Goal: Check status: Check status

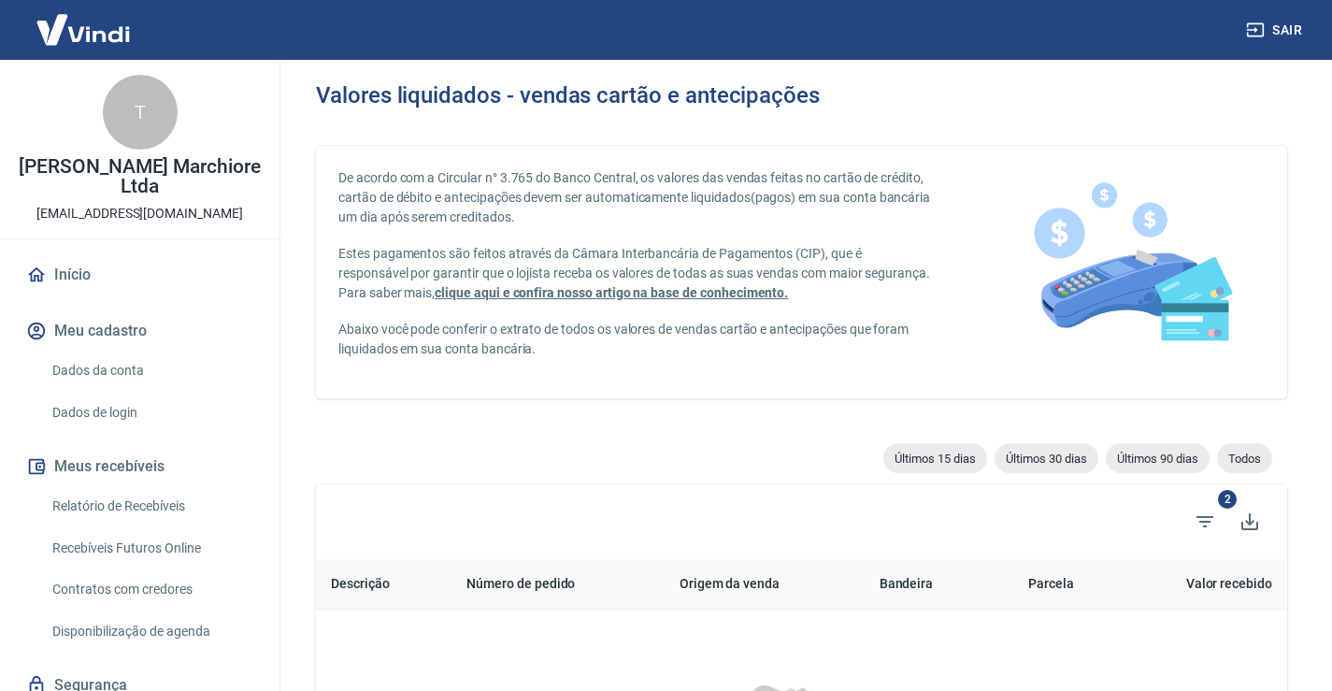
click at [172, 505] on link "Relatório de Recebíveis" at bounding box center [151, 506] width 212 height 38
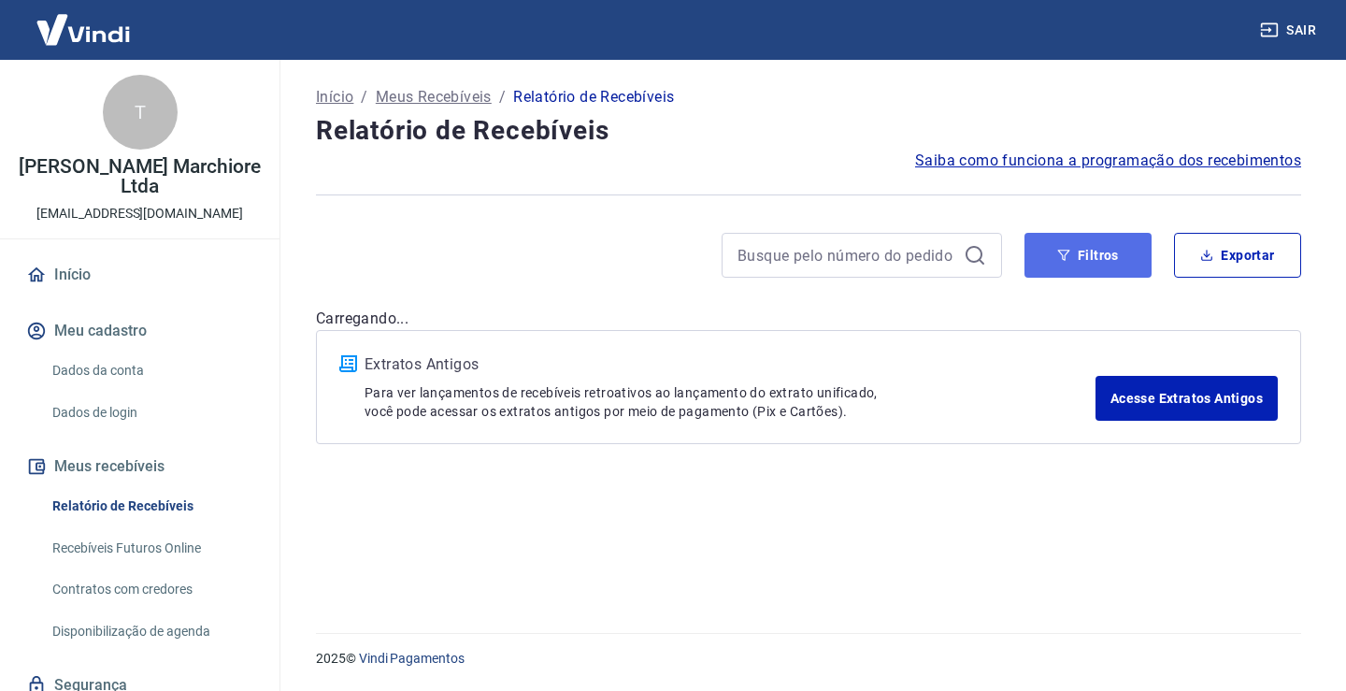
click at [1108, 246] on button "Filtros" at bounding box center [1087, 255] width 127 height 45
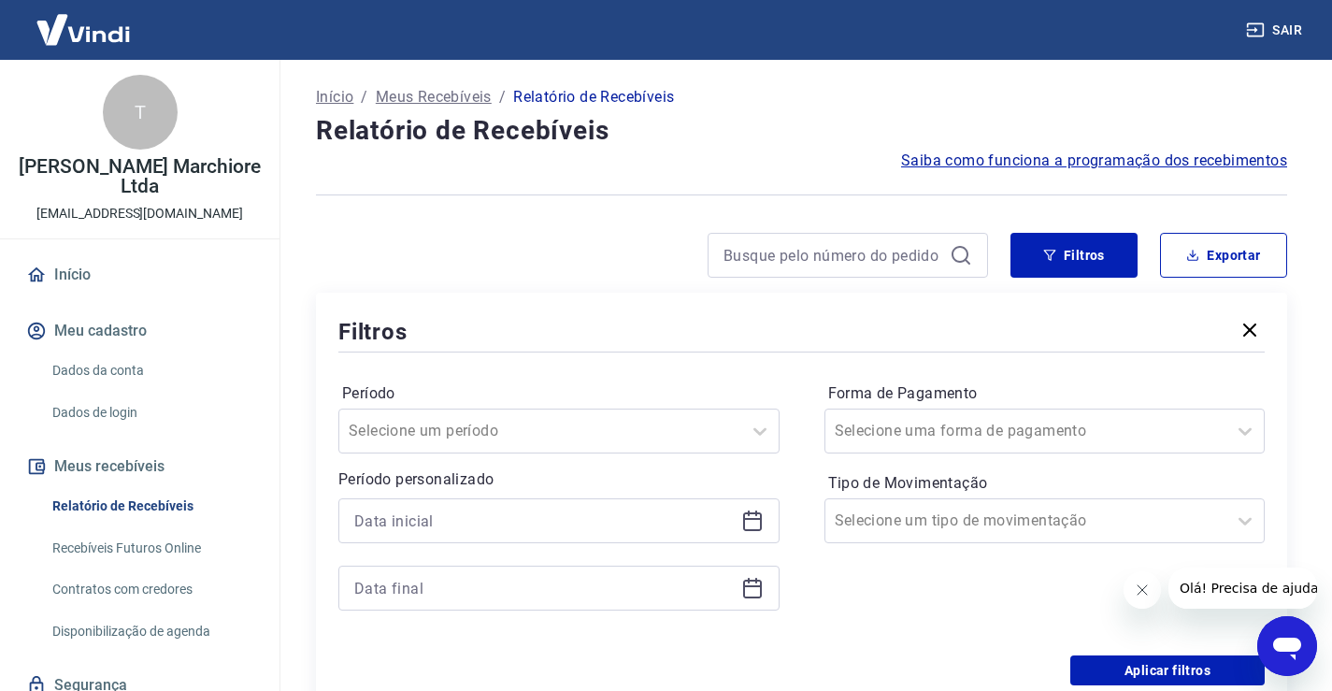
click at [751, 529] on icon at bounding box center [752, 521] width 19 height 19
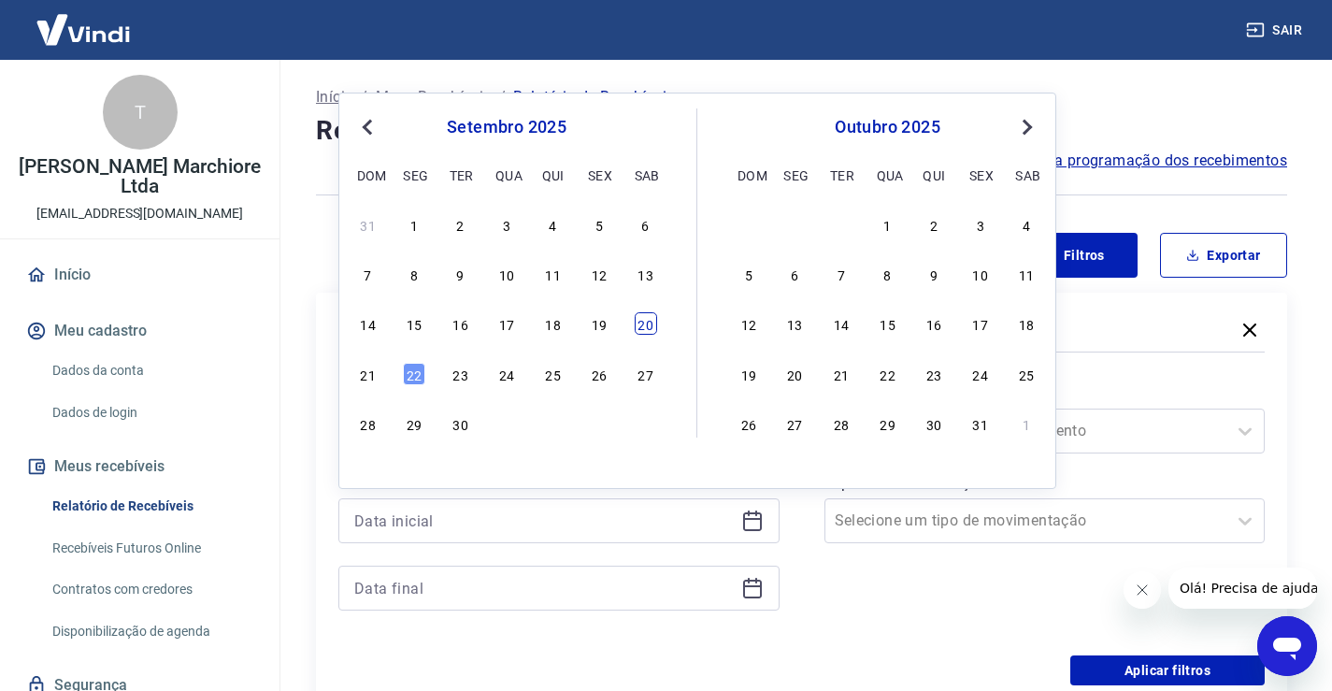
click at [639, 321] on div "20" at bounding box center [645, 323] width 22 height 22
type input "[DATE]"
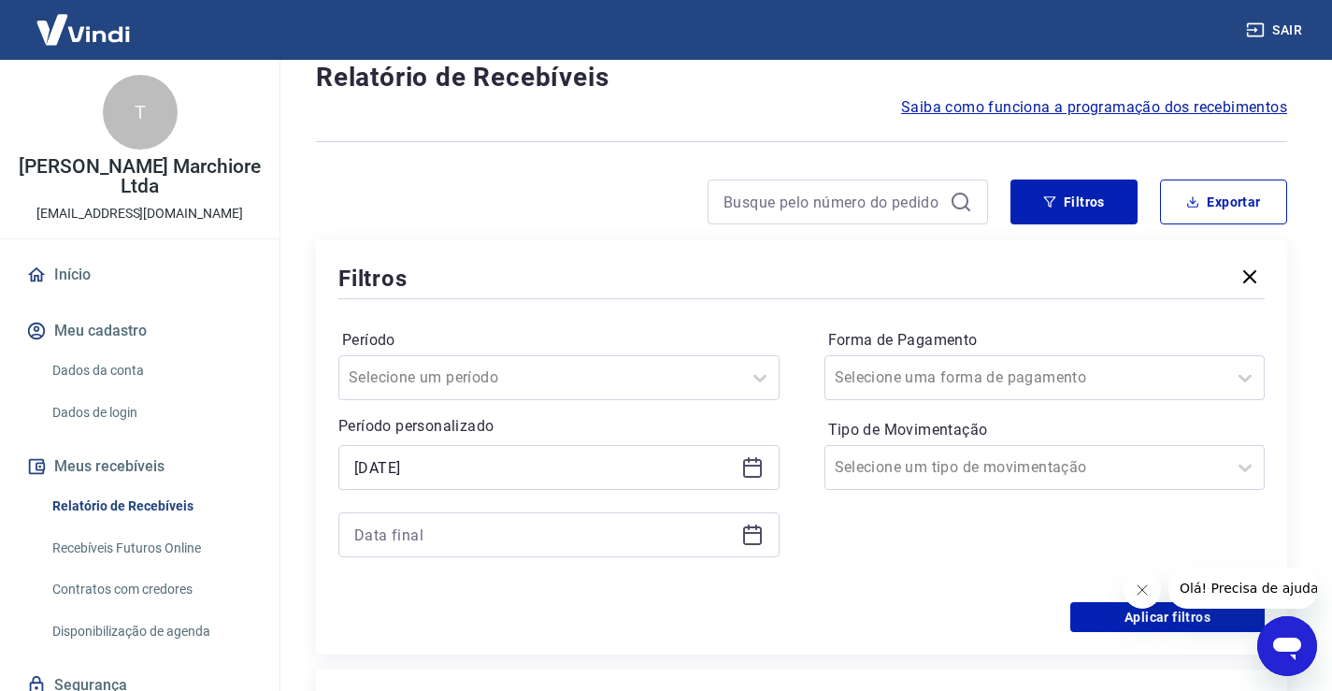
scroll to position [187, 0]
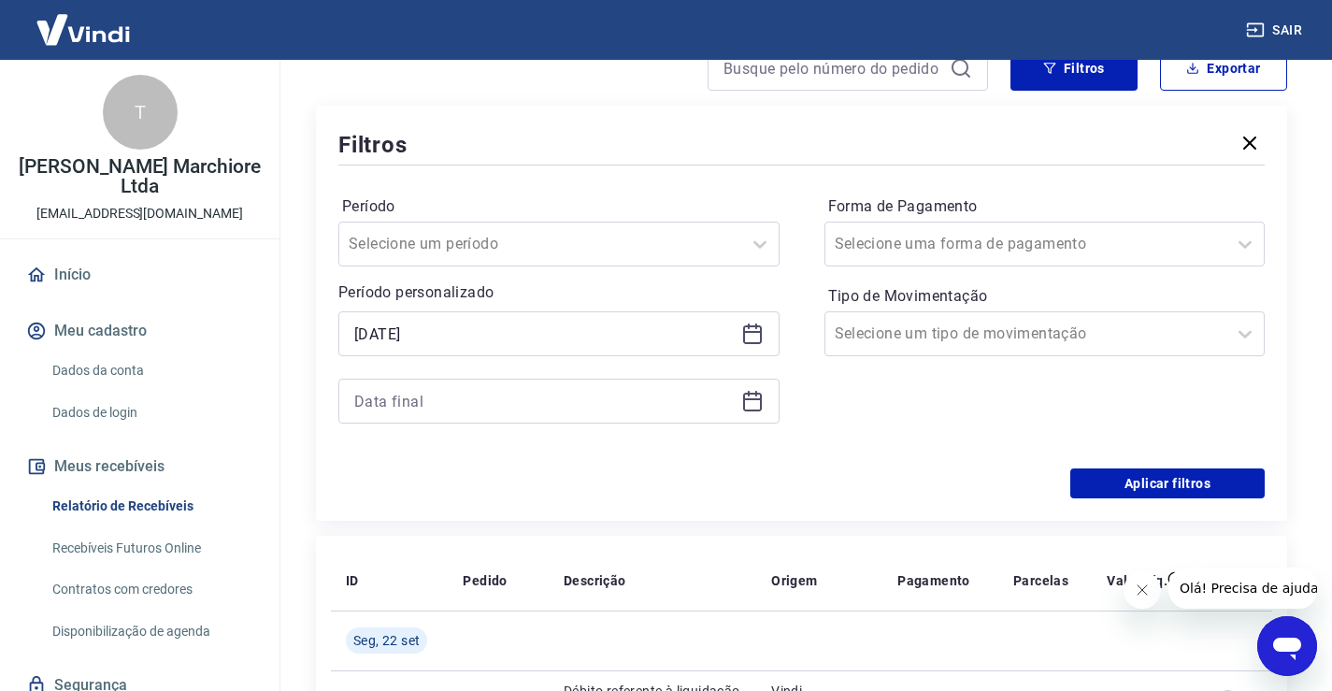
click at [752, 404] on icon at bounding box center [752, 401] width 22 height 22
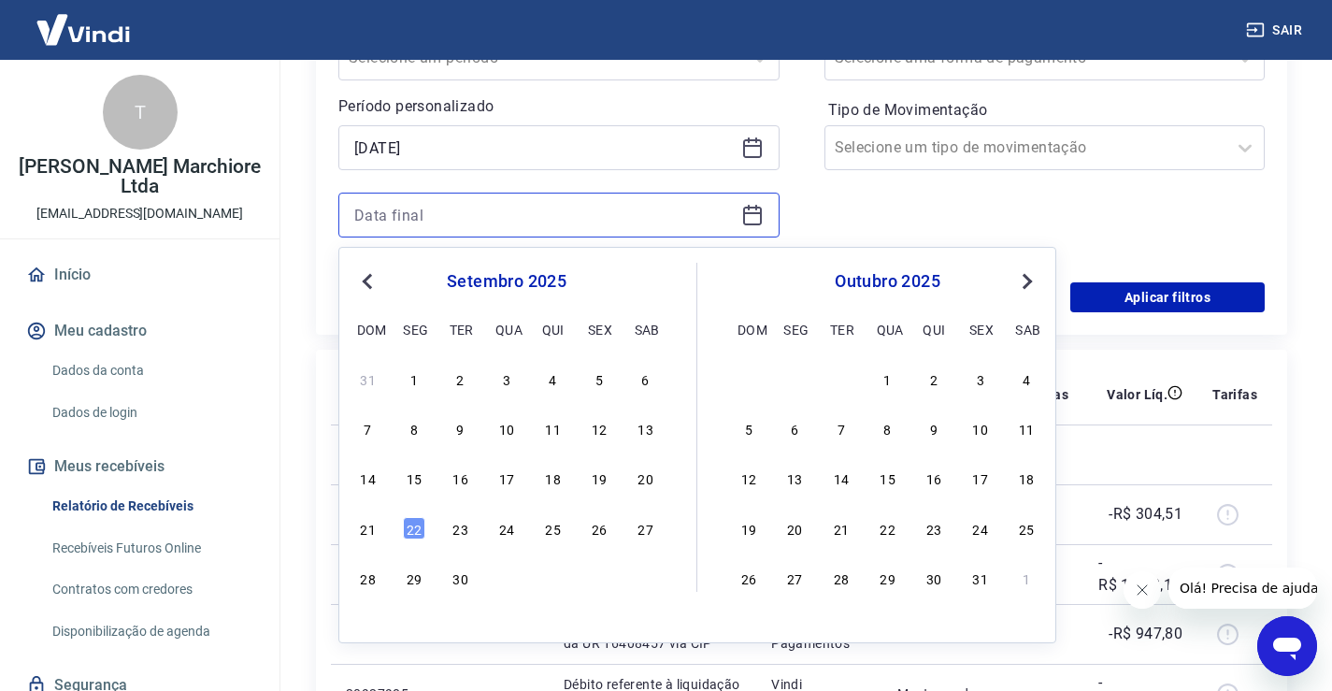
scroll to position [374, 0]
click at [410, 526] on div "22" at bounding box center [414, 527] width 22 height 22
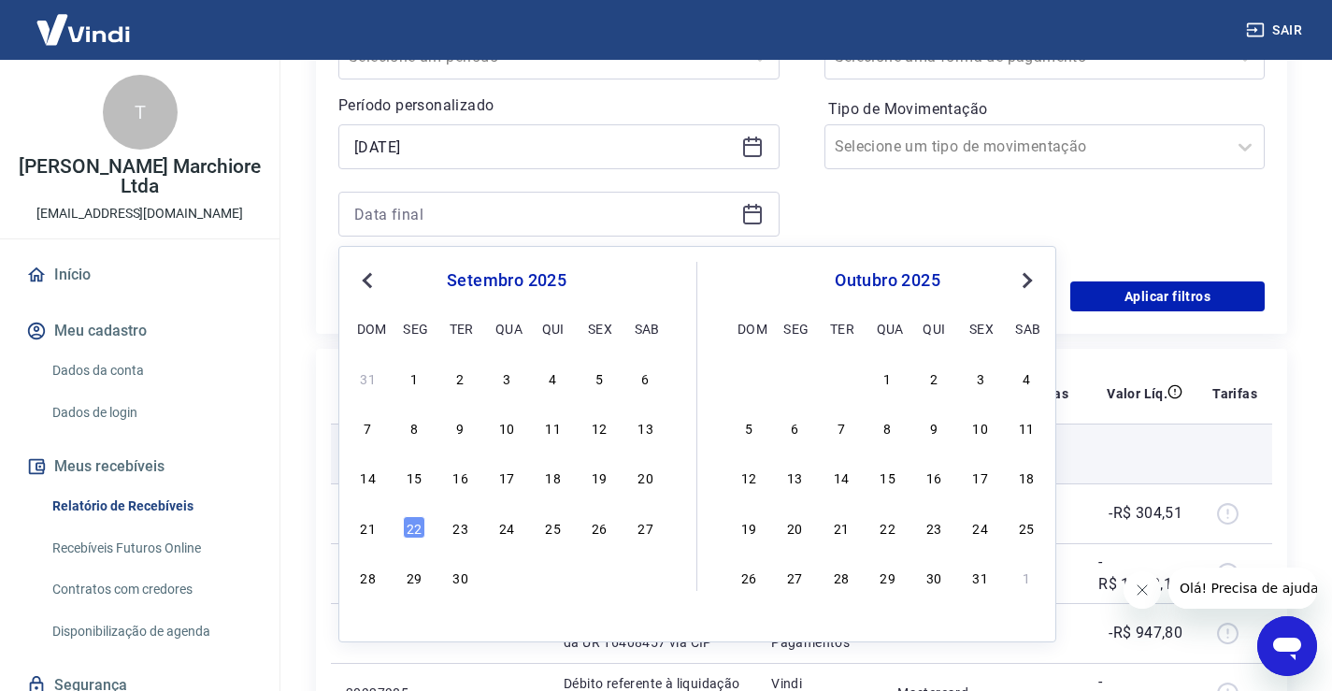
type input "[DATE]"
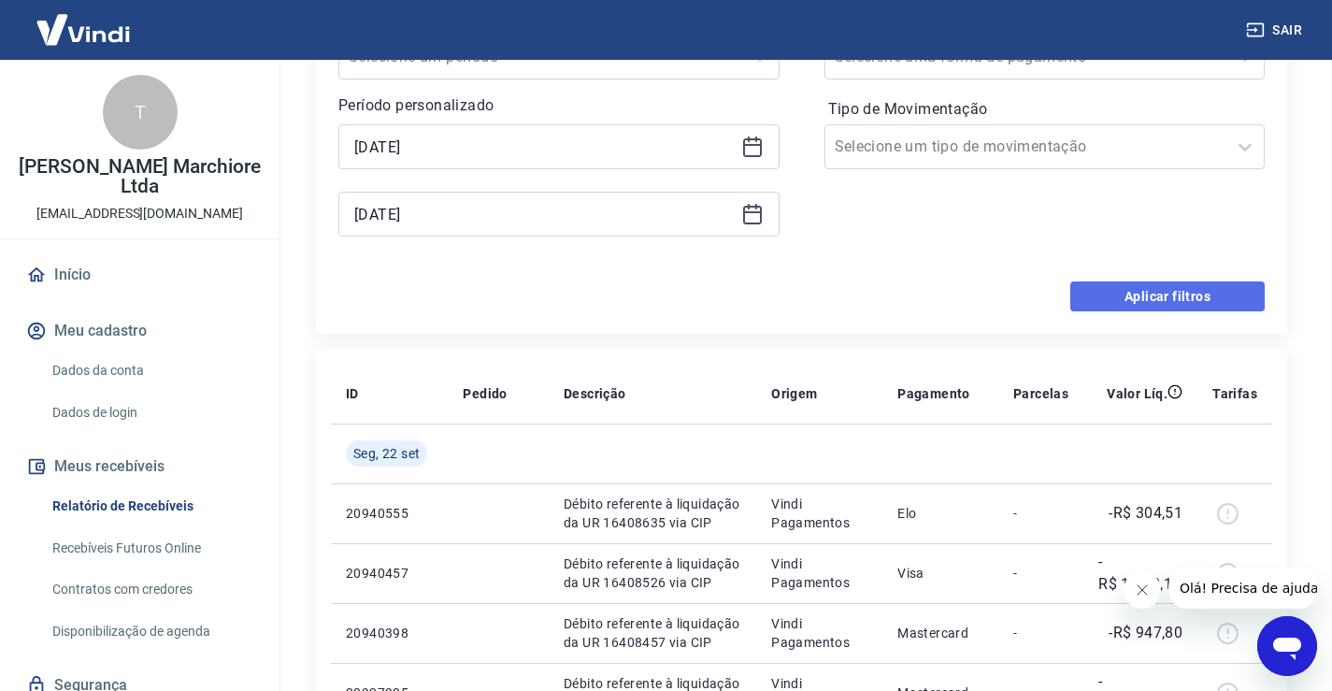
click at [1201, 295] on button "Aplicar filtros" at bounding box center [1167, 296] width 194 height 30
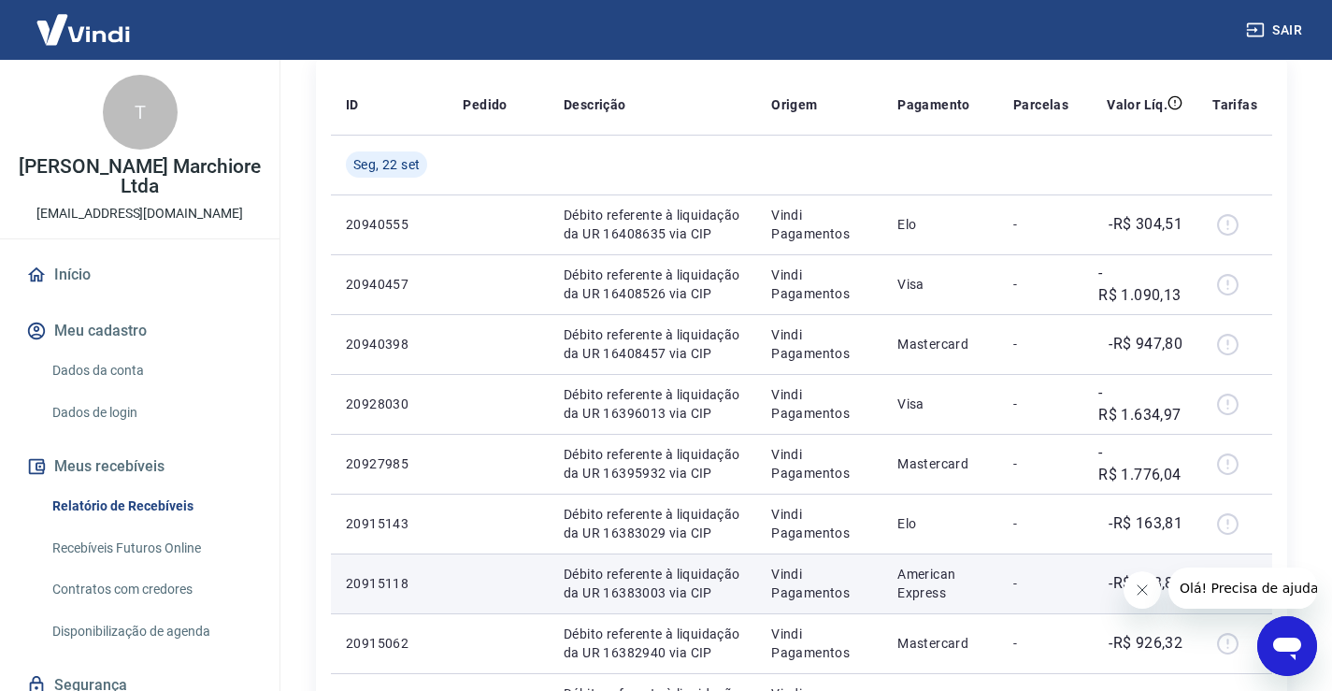
scroll to position [249, 0]
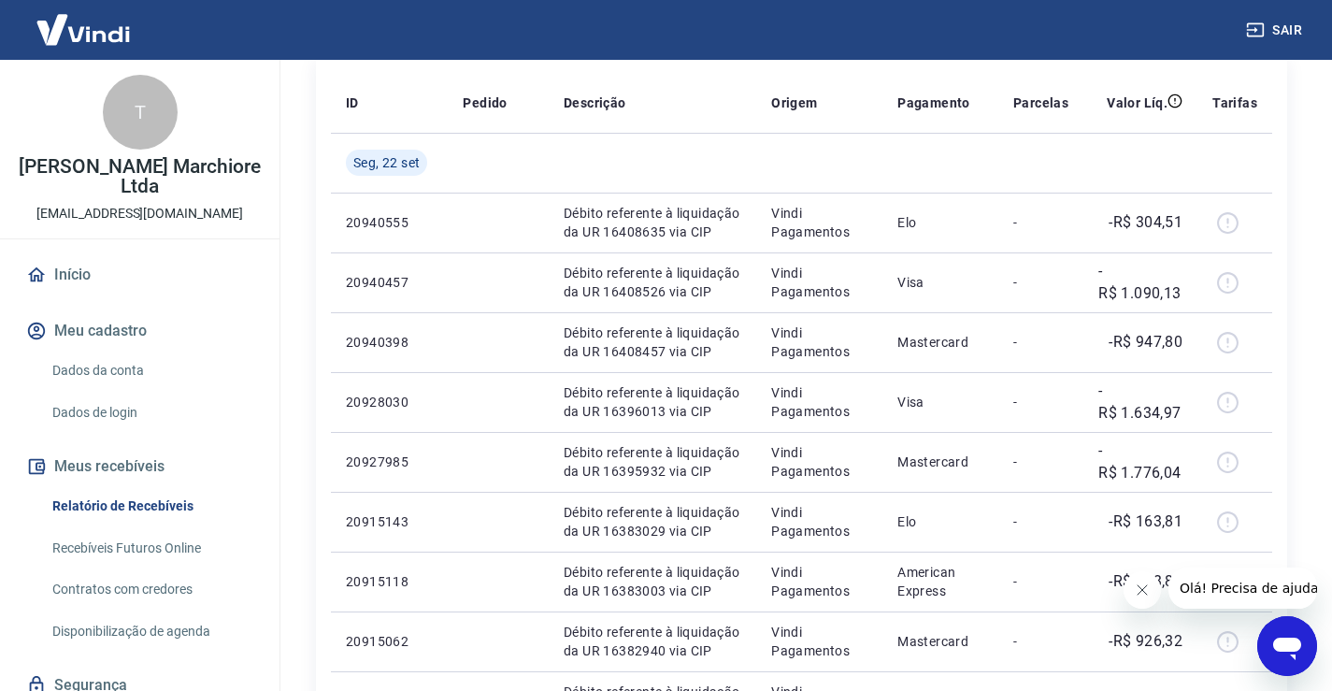
click at [1142, 591] on icon "Fechar mensagem da empresa" at bounding box center [1140, 589] width 15 height 15
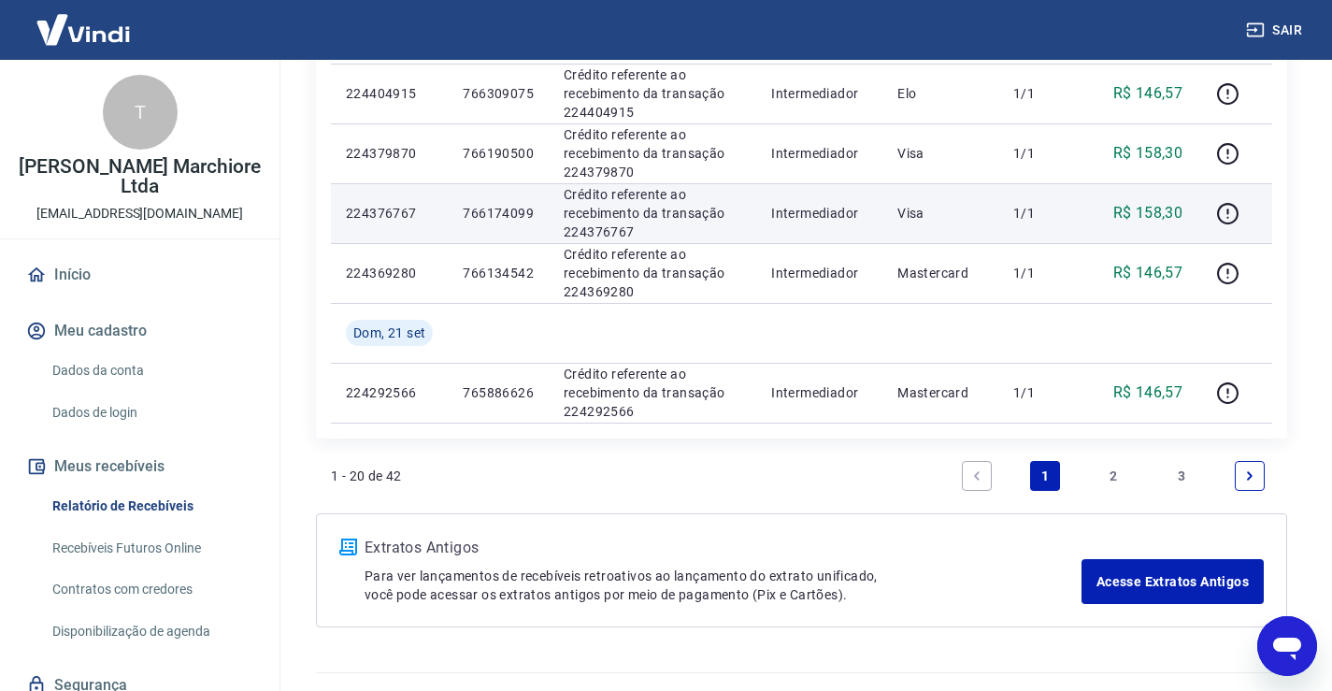
scroll to position [1277, 0]
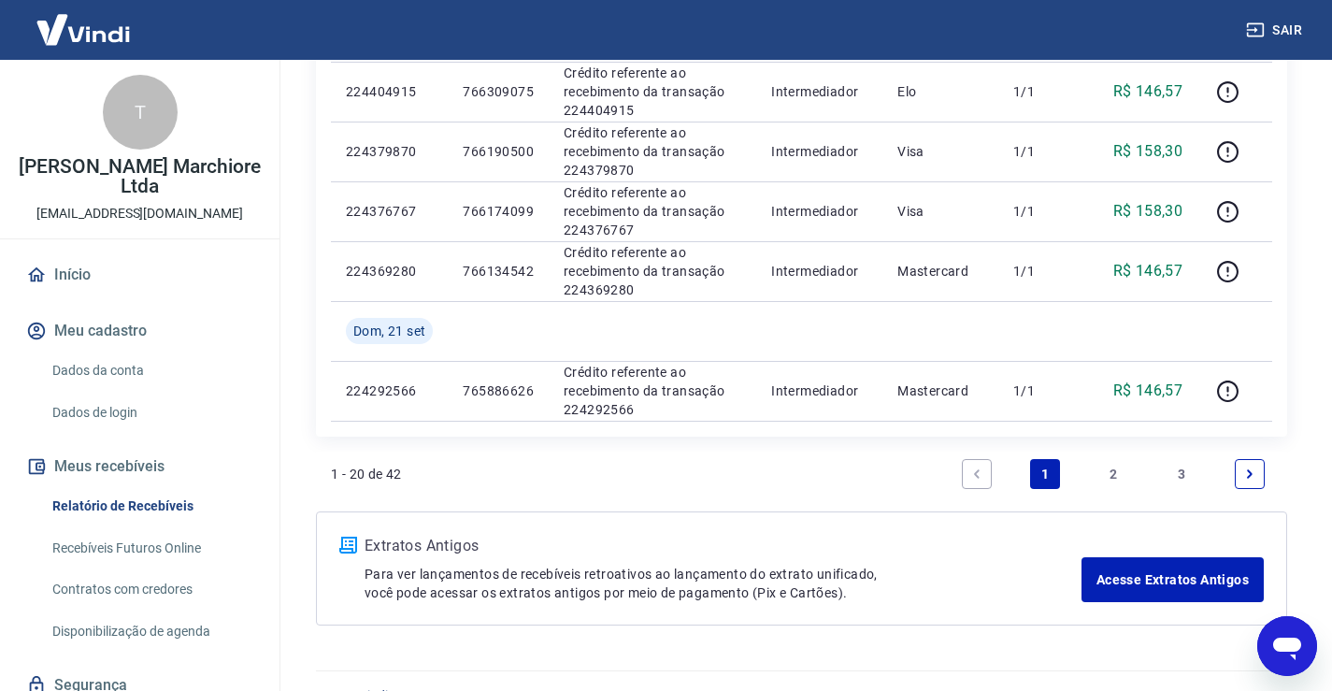
click at [1177, 470] on link "3" at bounding box center [1181, 474] width 30 height 30
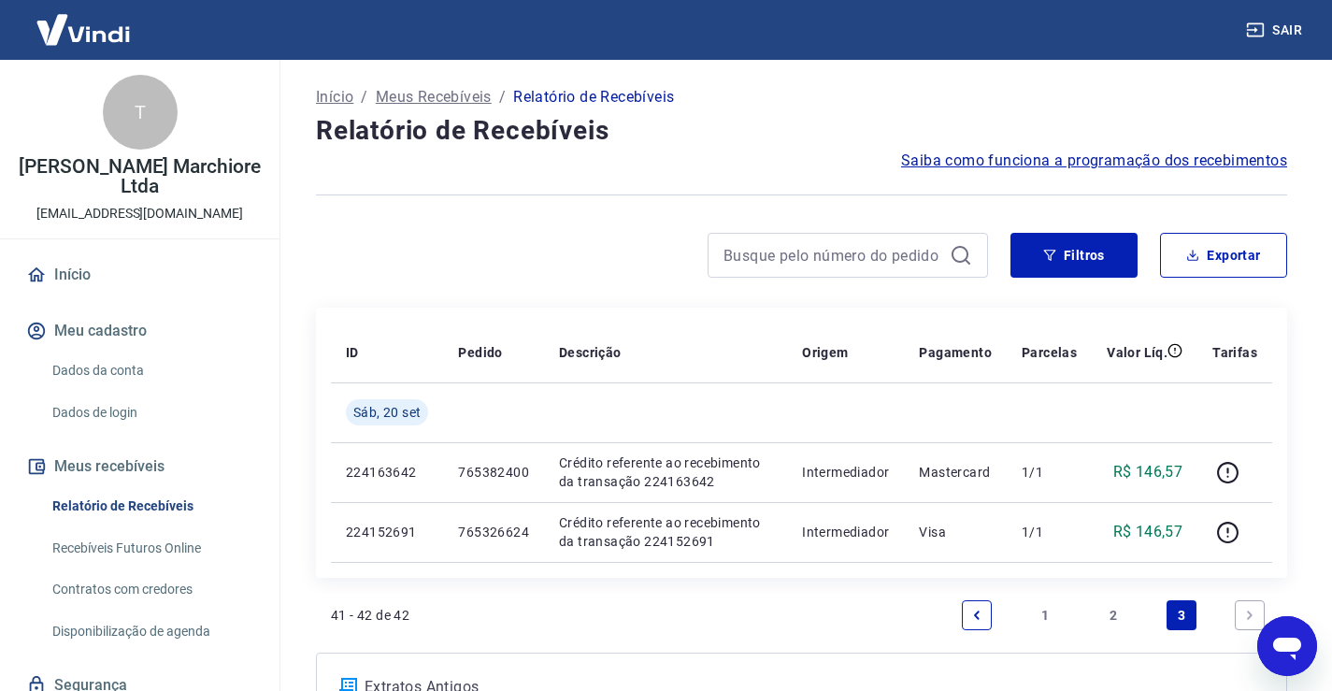
click at [1110, 612] on link "2" at bounding box center [1113, 615] width 30 height 30
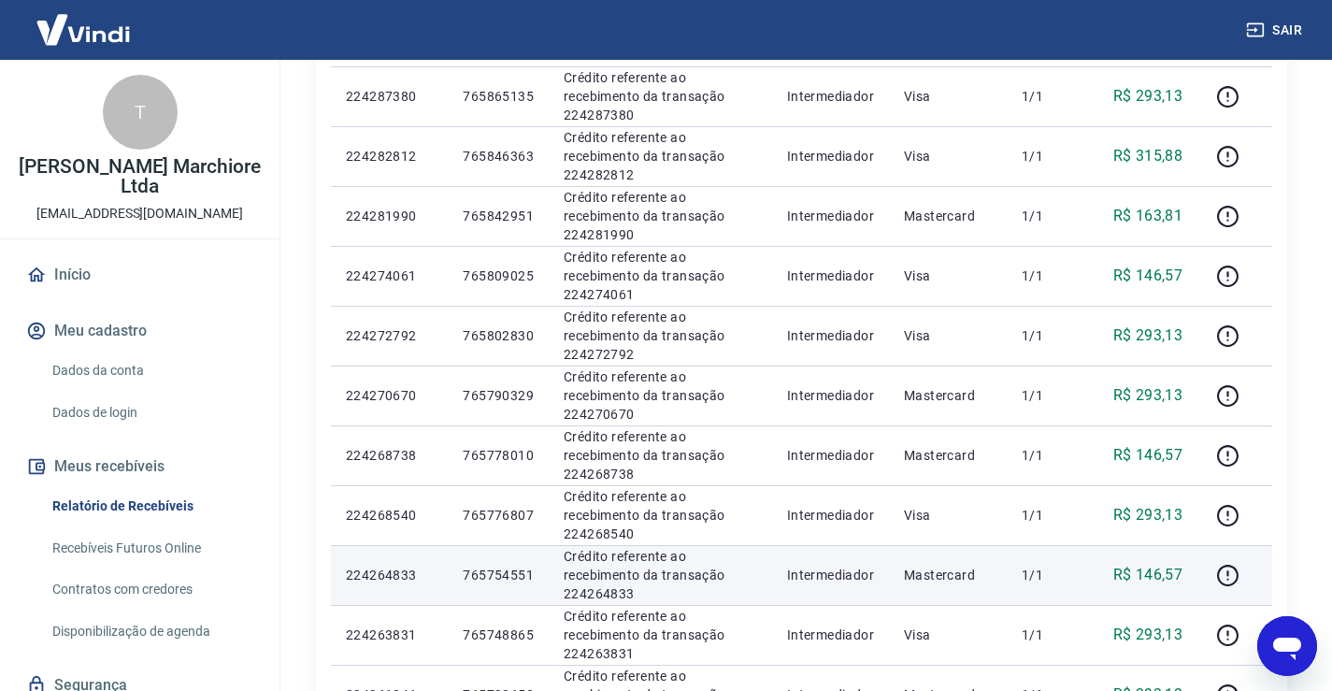
scroll to position [498, 0]
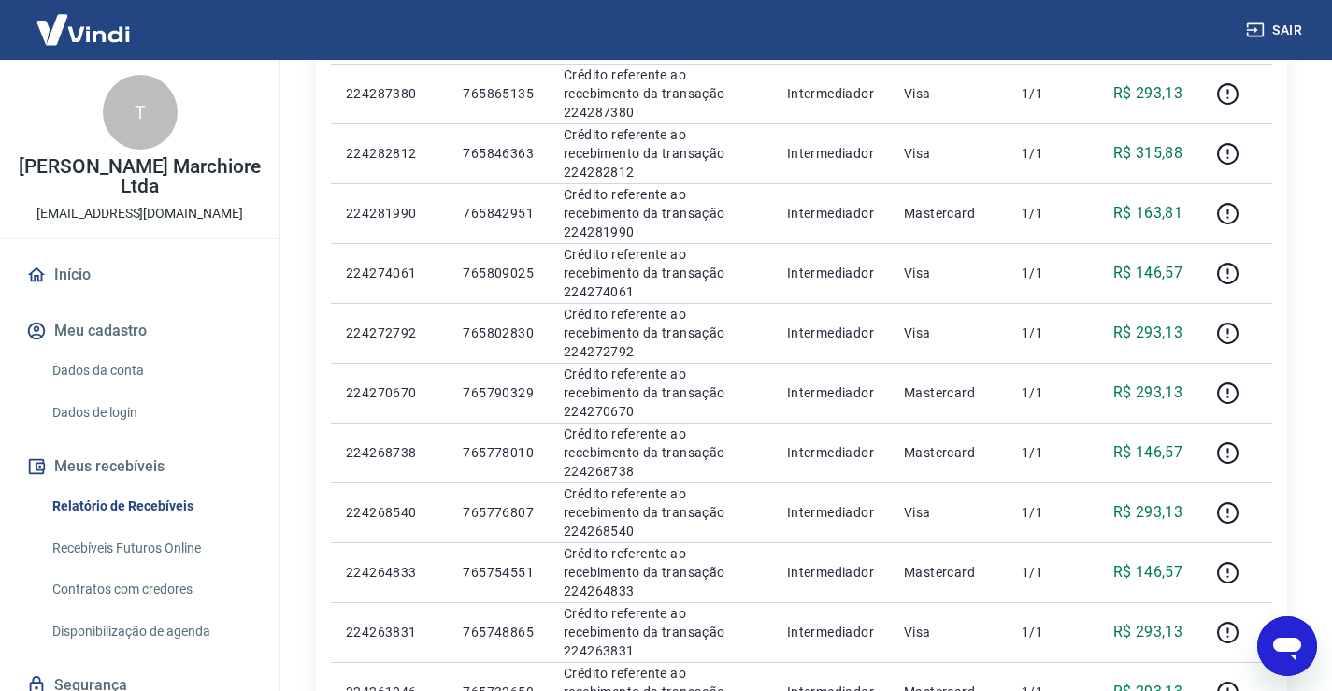
click at [1282, 567] on div "ID Pedido Descrição Origem Pagamento Parcelas Valor Líq. Tarifas [DATE] 2242921…" at bounding box center [801, 512] width 971 height 1406
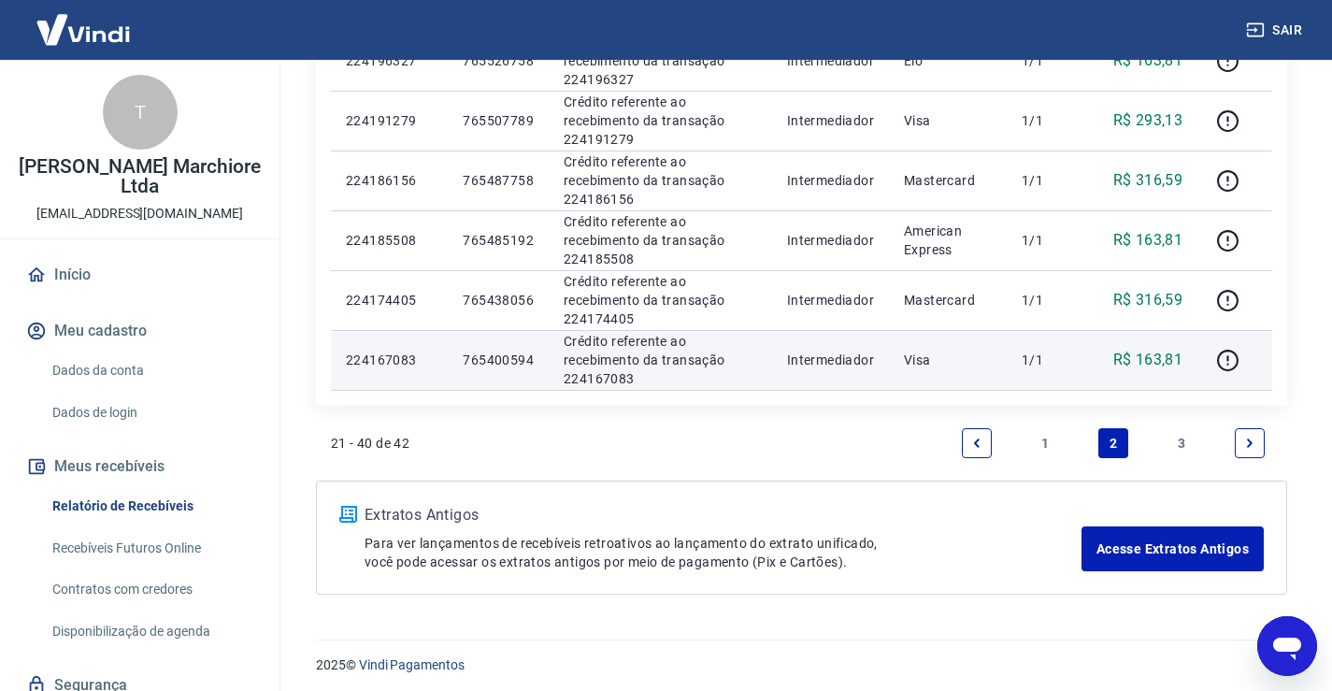
scroll to position [1315, 0]
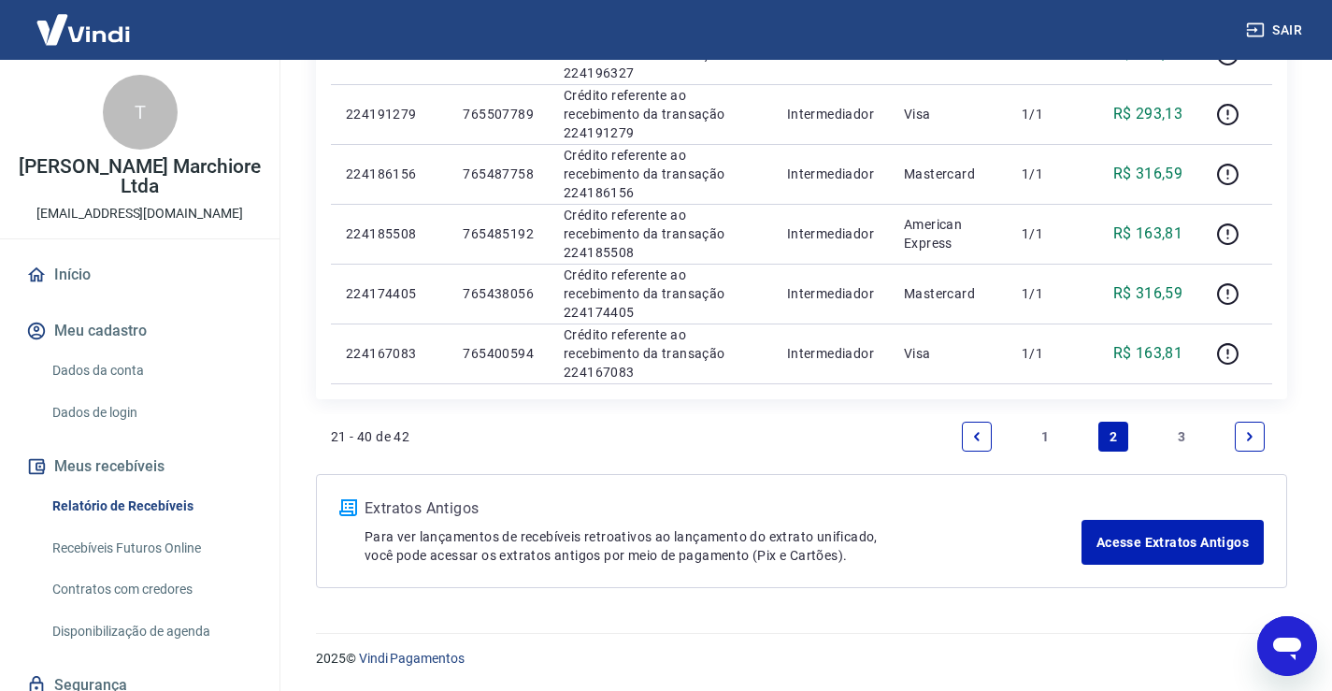
click at [1040, 433] on link "1" at bounding box center [1045, 436] width 30 height 30
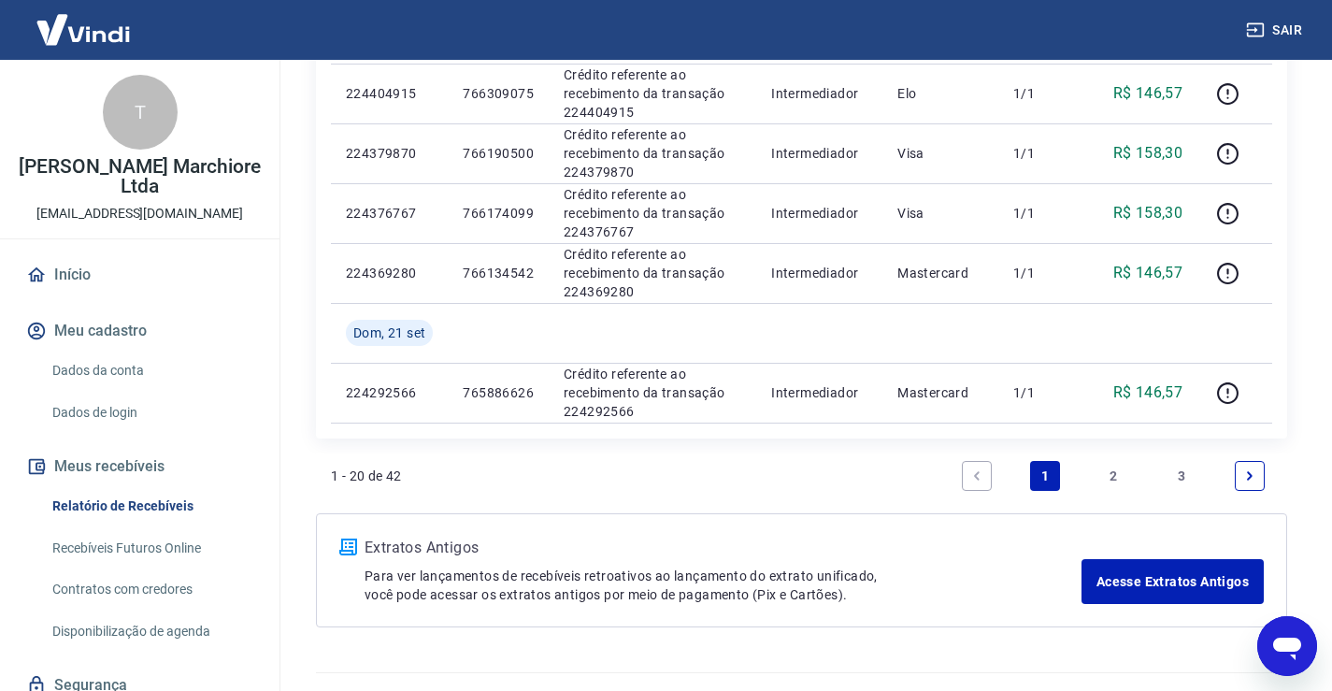
scroll to position [1277, 0]
click at [1189, 473] on link "3" at bounding box center [1181, 474] width 30 height 30
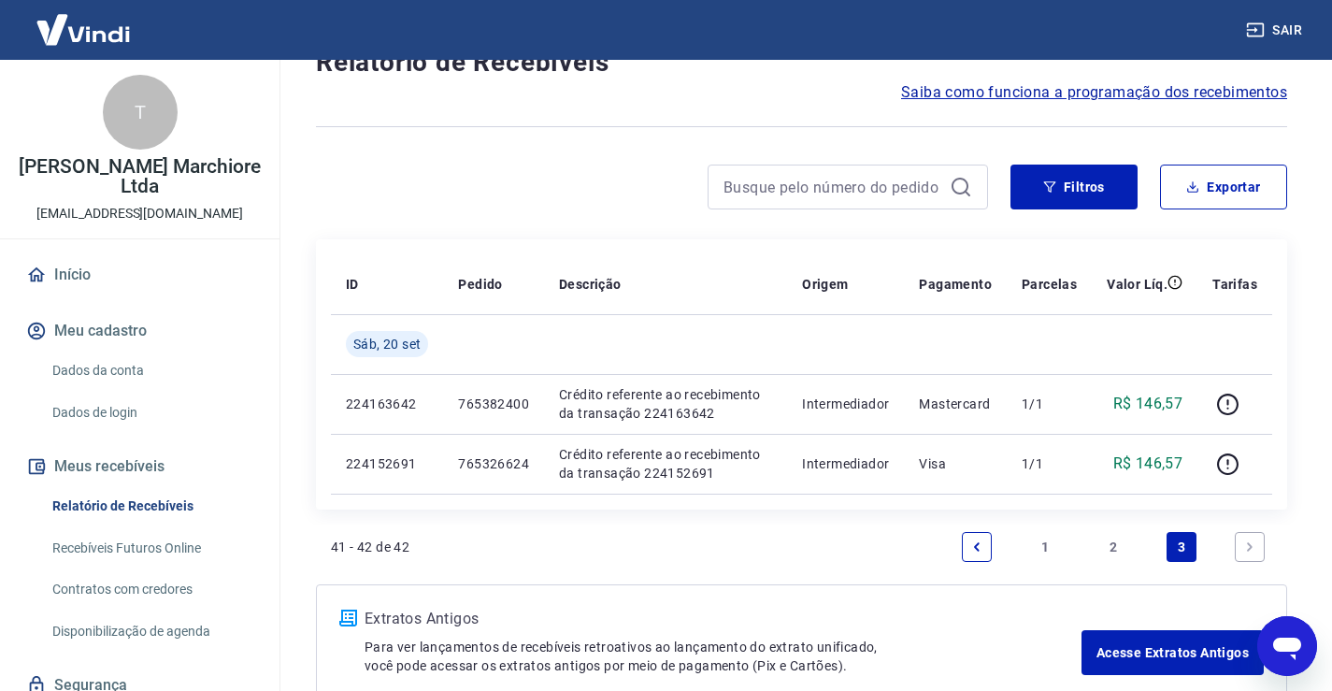
scroll to position [178, 0]
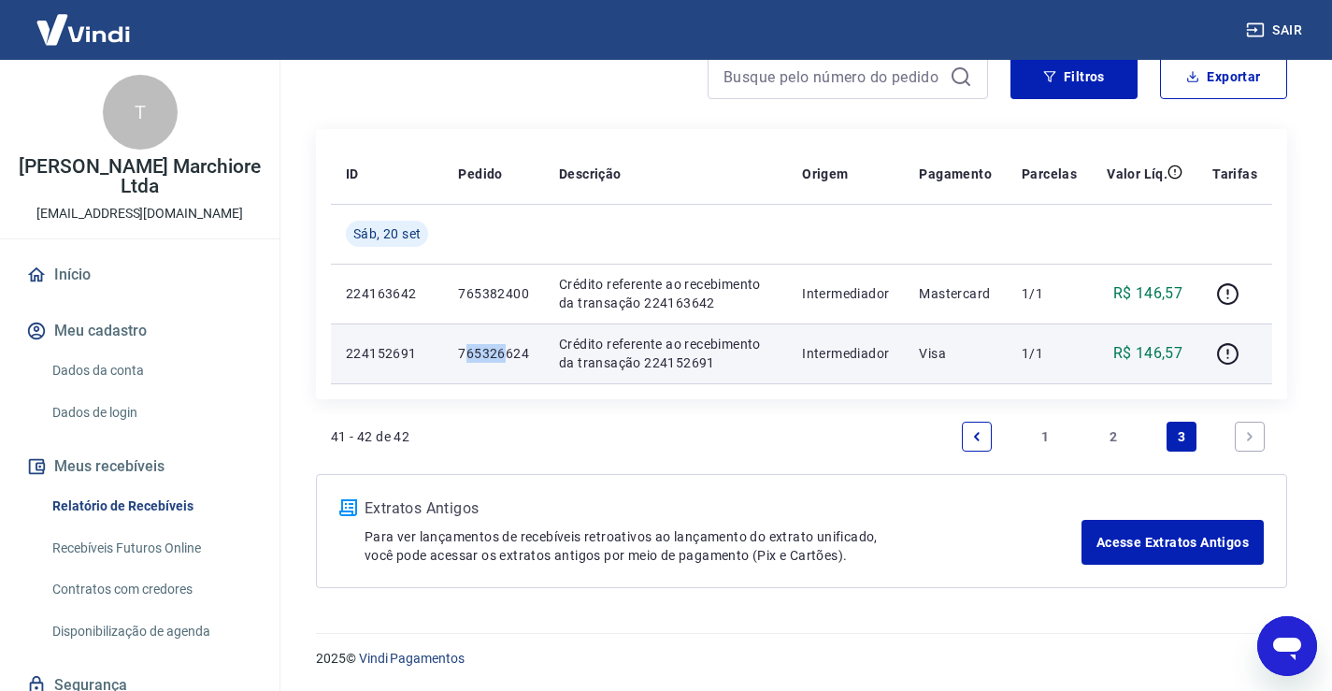
drag, startPoint x: 463, startPoint y: 351, endPoint x: 508, endPoint y: 351, distance: 45.8
click at [508, 351] on p "765326624" at bounding box center [493, 353] width 71 height 19
drag, startPoint x: 460, startPoint y: 350, endPoint x: 528, endPoint y: 350, distance: 68.2
click at [528, 350] on p "765326624" at bounding box center [493, 353] width 71 height 19
copy p "765326624"
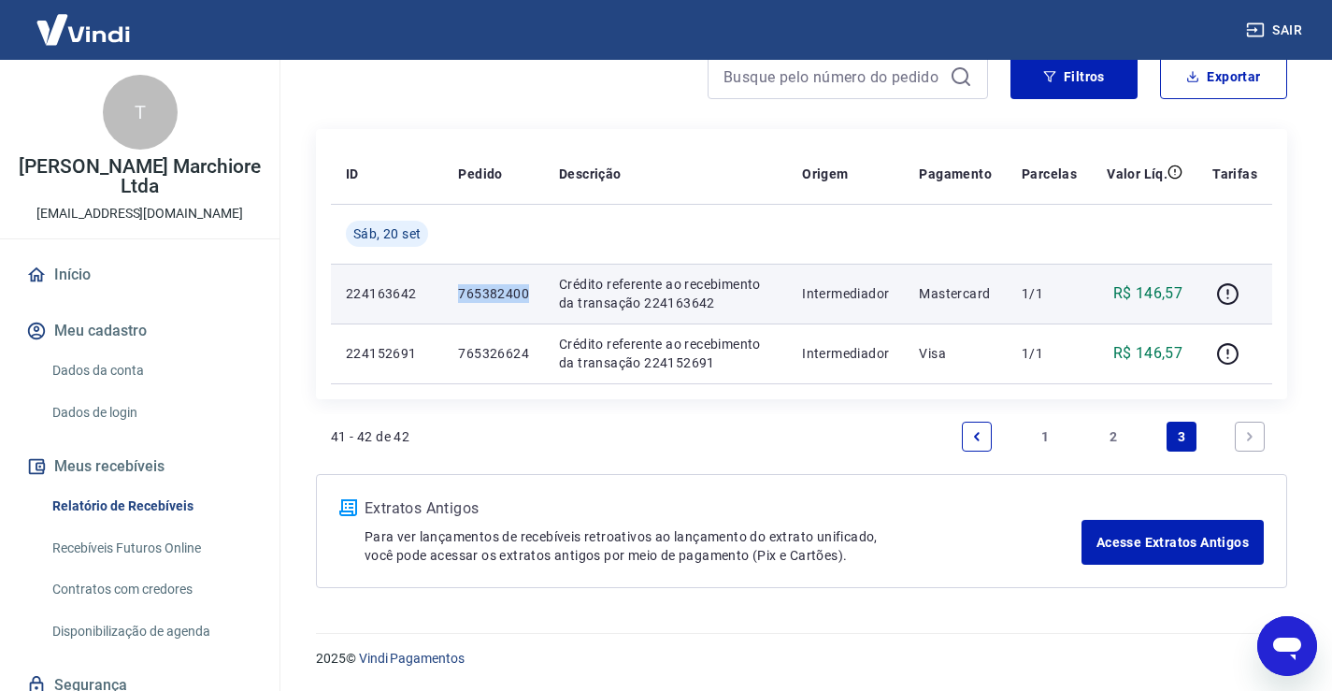
drag, startPoint x: 459, startPoint y: 292, endPoint x: 534, endPoint y: 292, distance: 74.8
click at [534, 292] on td "765382400" at bounding box center [493, 294] width 101 height 60
copy p "765382400"
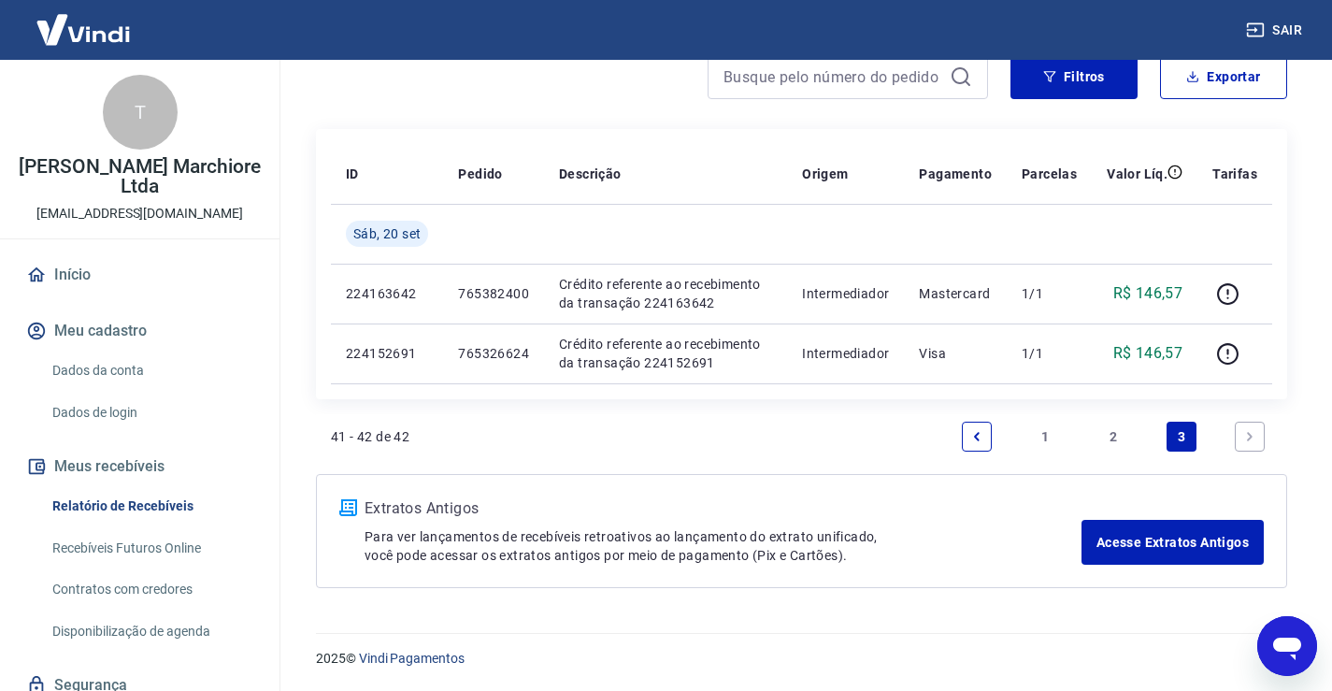
click at [1118, 432] on link "2" at bounding box center [1113, 436] width 30 height 30
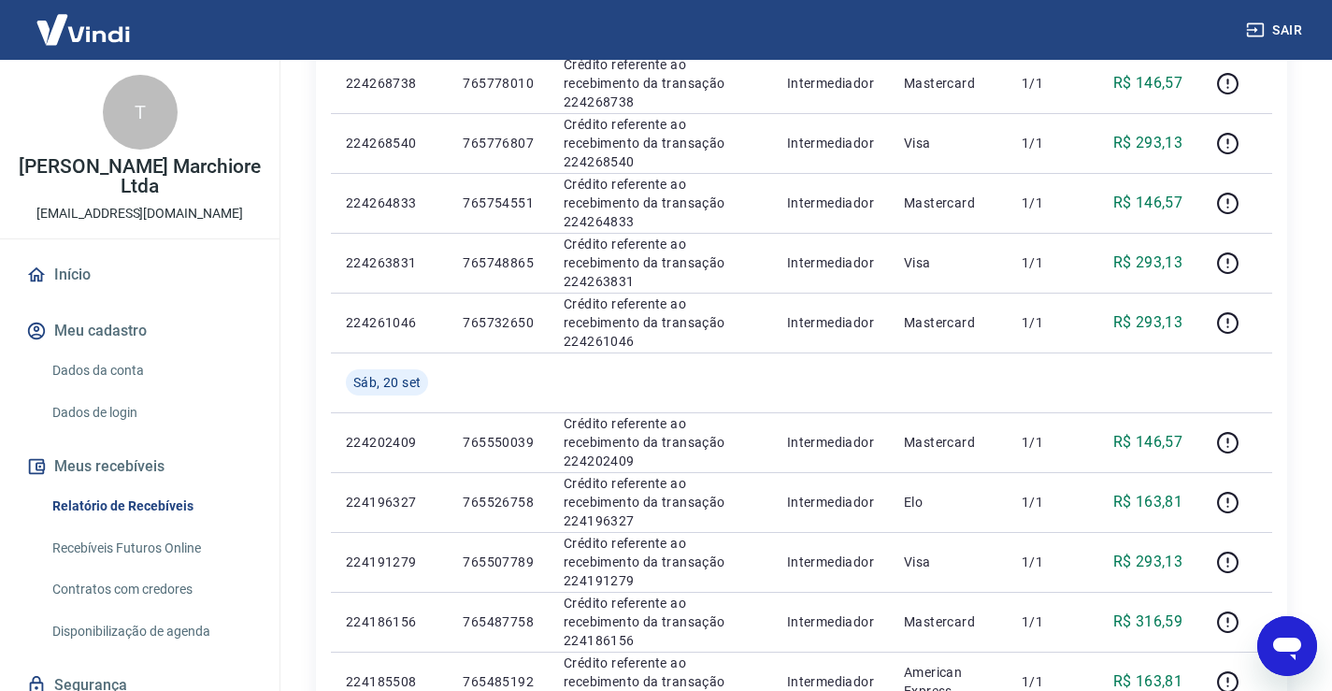
scroll to position [1315, 0]
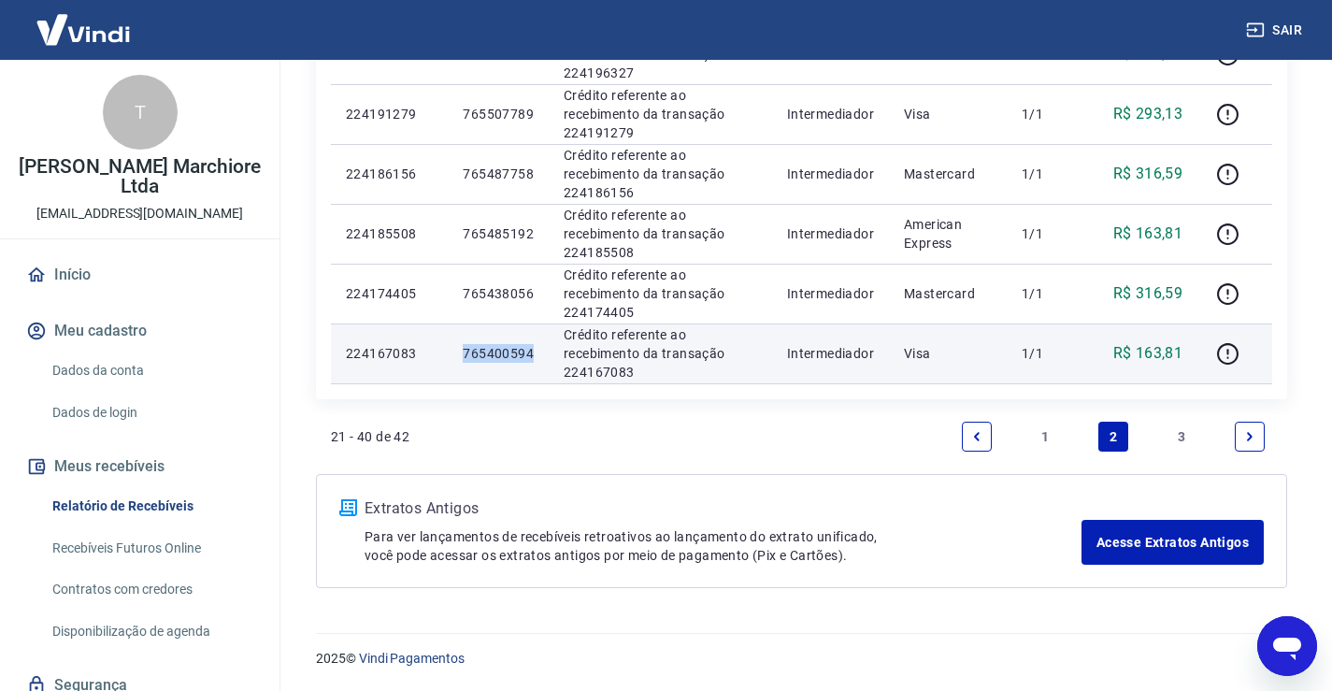
drag, startPoint x: 463, startPoint y: 351, endPoint x: 534, endPoint y: 367, distance: 72.8
click at [534, 367] on td "765400594" at bounding box center [498, 353] width 101 height 60
copy p "765400594"
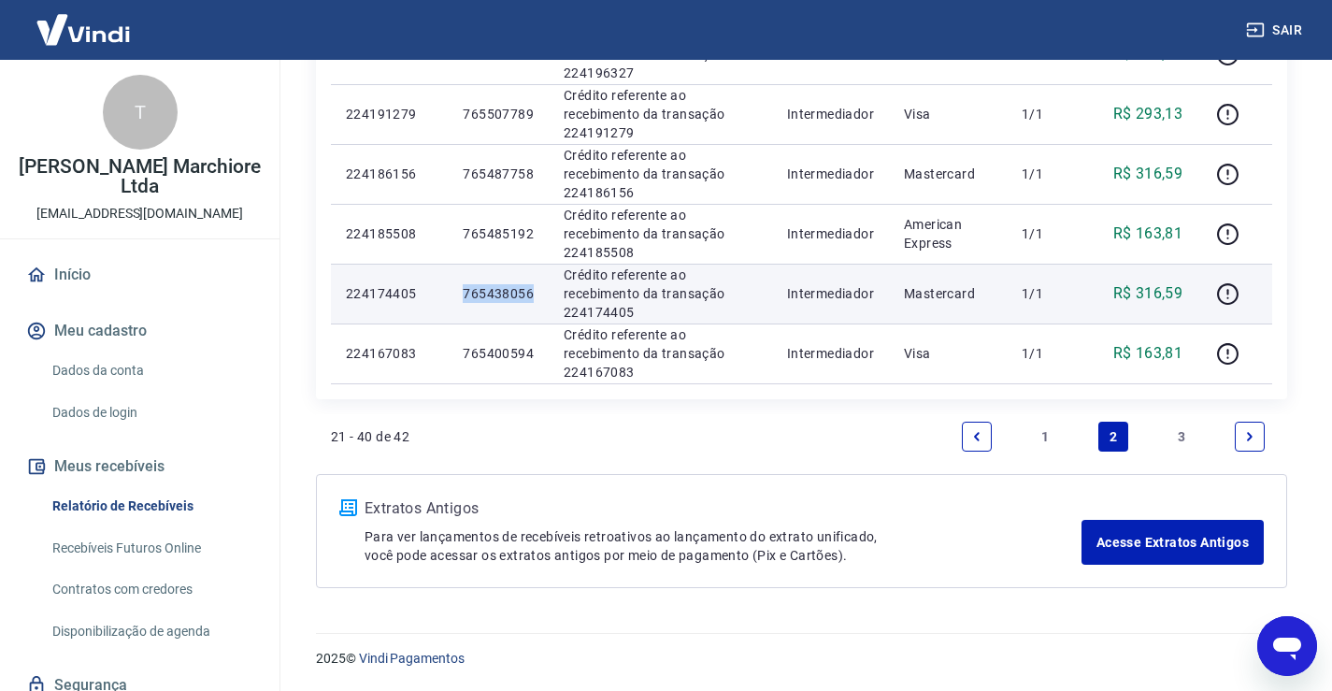
drag, startPoint x: 465, startPoint y: 293, endPoint x: 533, endPoint y: 306, distance: 68.5
click at [533, 306] on td "765438056" at bounding box center [498, 294] width 101 height 60
copy p "765438056"
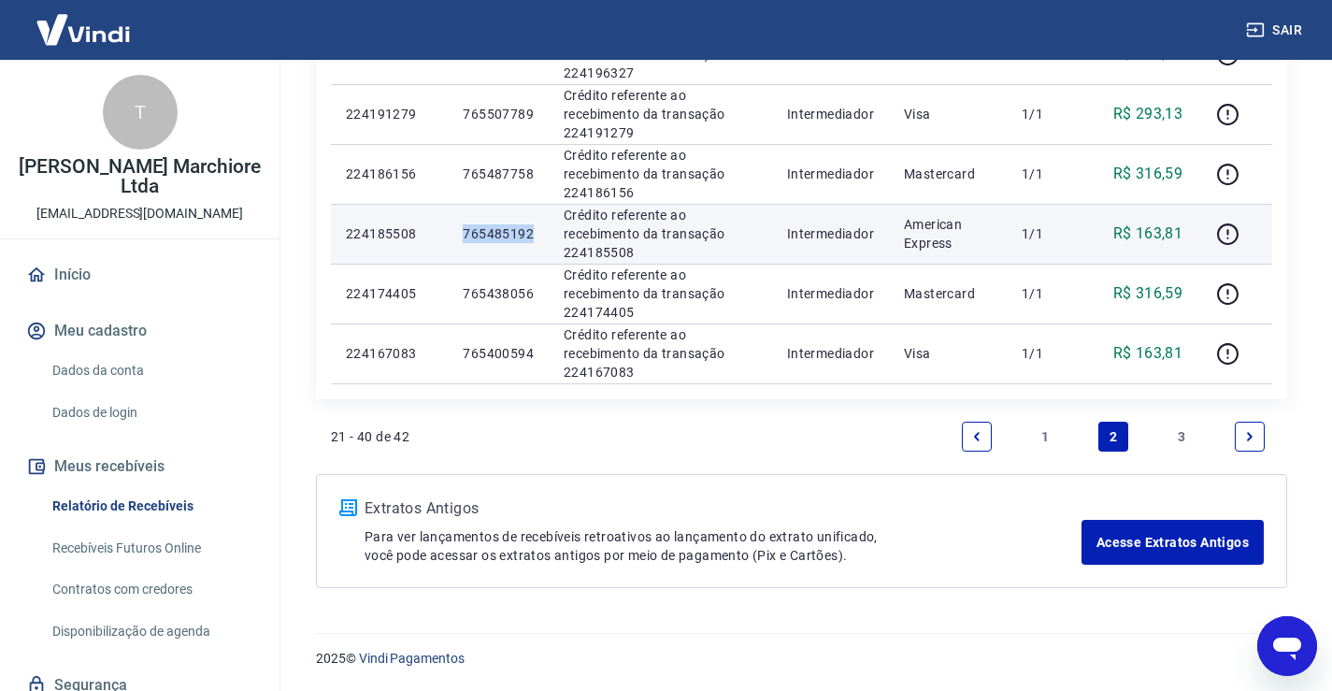
drag, startPoint x: 464, startPoint y: 229, endPoint x: 542, endPoint y: 235, distance: 77.8
click at [542, 235] on td "765485192" at bounding box center [498, 234] width 101 height 60
copy p "765485192"
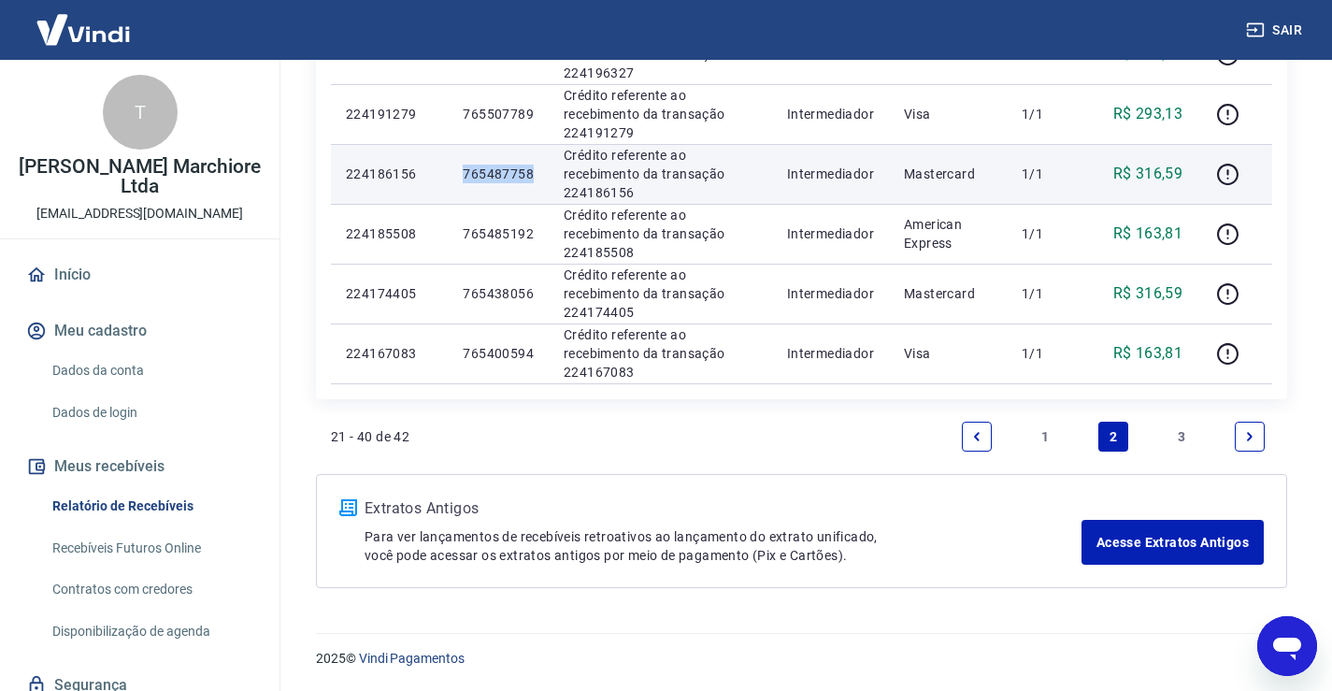
drag, startPoint x: 465, startPoint y: 171, endPoint x: 534, endPoint y: 178, distance: 68.5
click at [534, 178] on td "765487758" at bounding box center [498, 174] width 101 height 60
copy p "765487758"
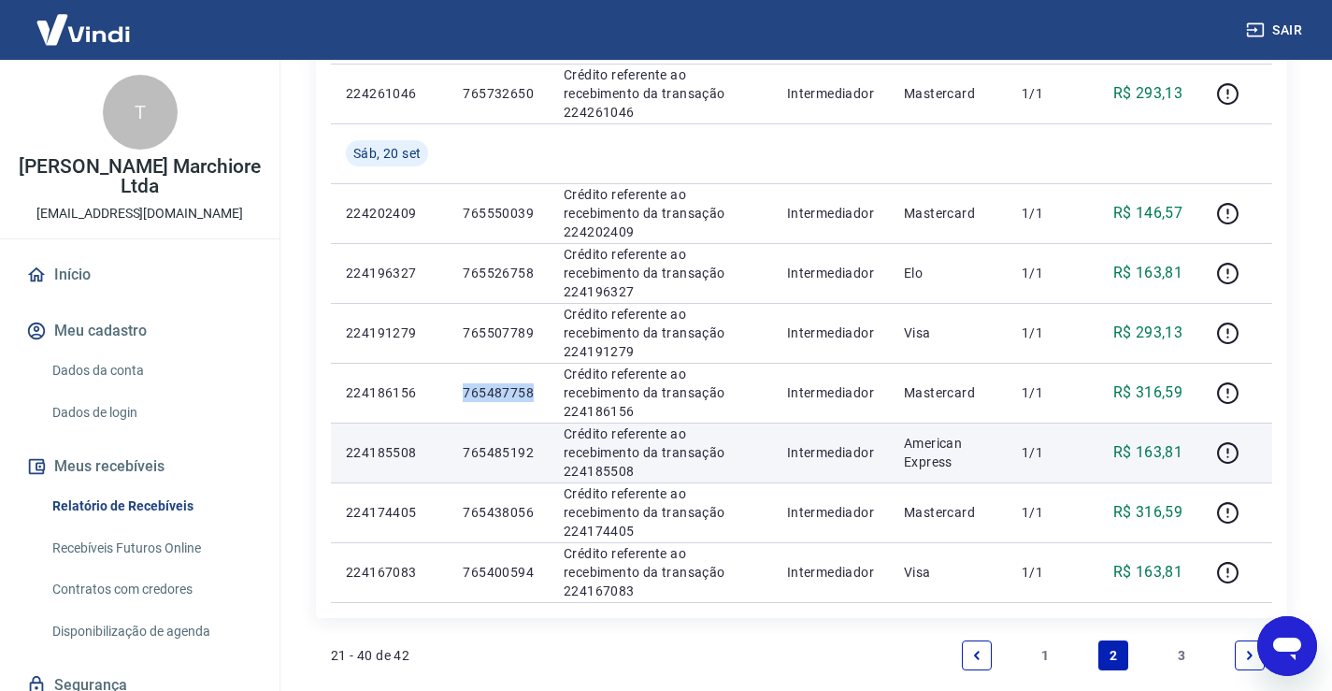
scroll to position [1065, 0]
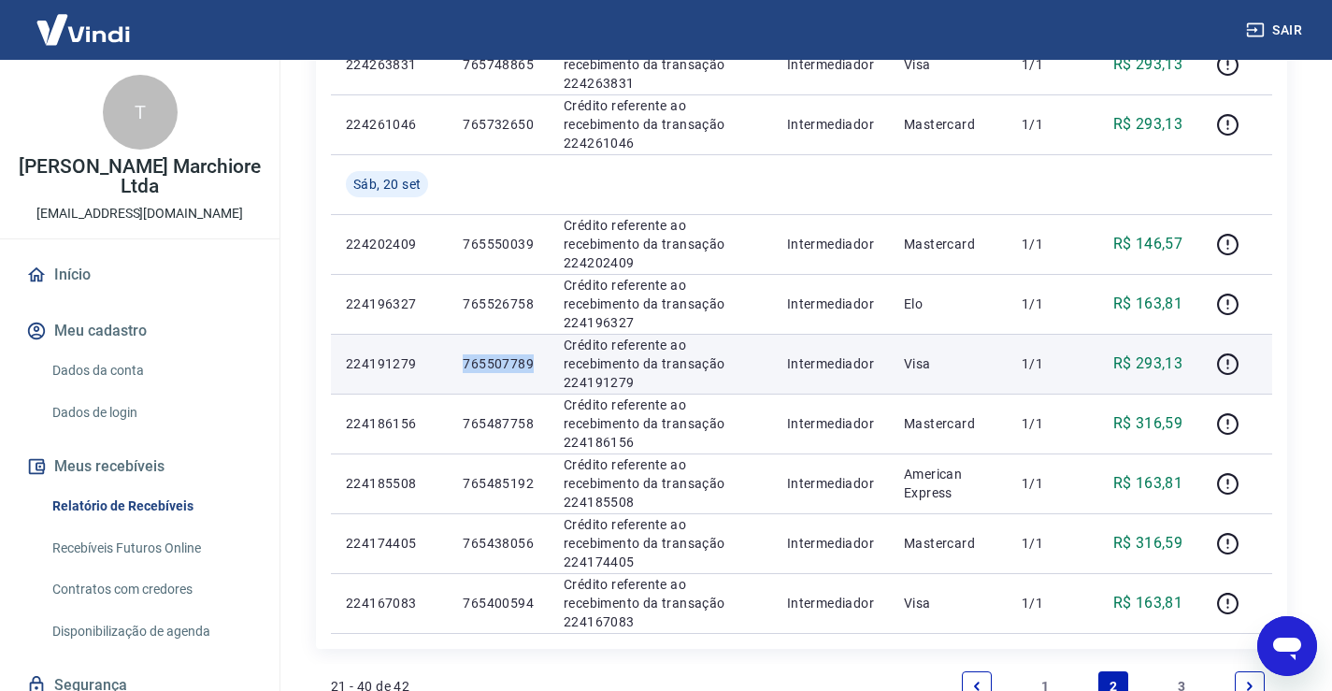
drag, startPoint x: 464, startPoint y: 365, endPoint x: 537, endPoint y: 368, distance: 72.9
click at [538, 367] on td "765507789" at bounding box center [498, 364] width 101 height 60
copy p "765507789"
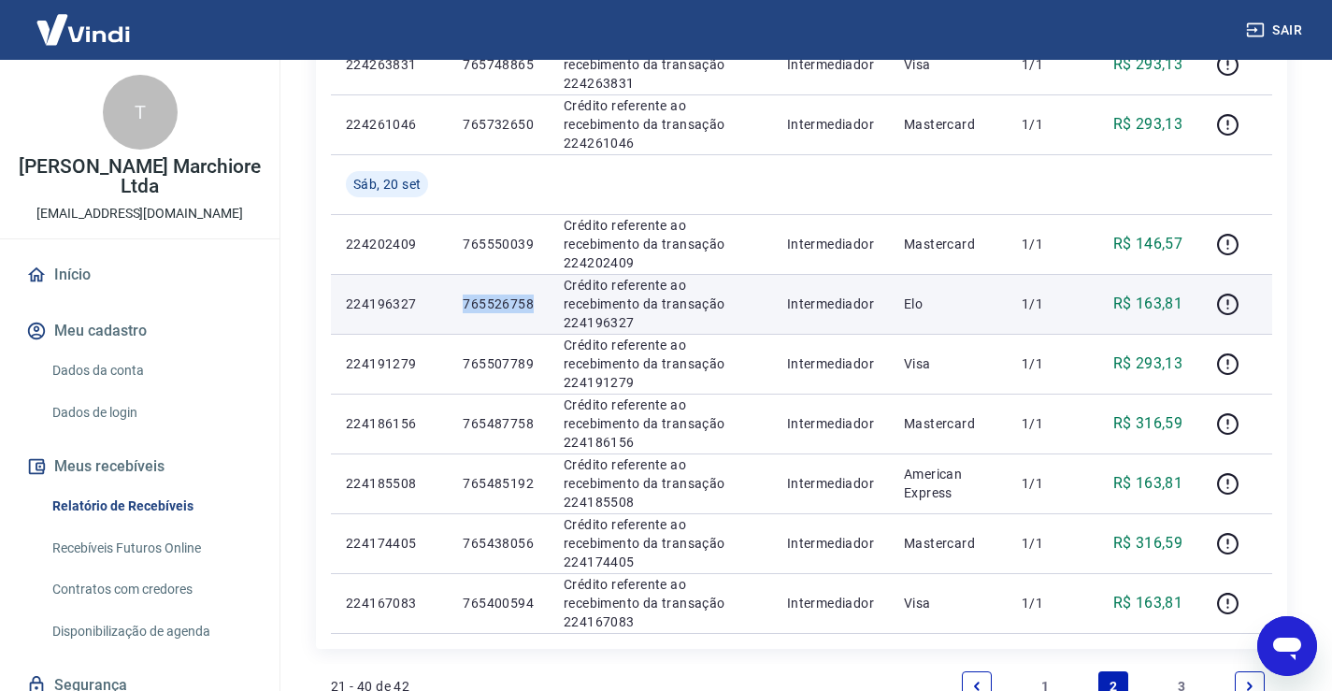
drag, startPoint x: 463, startPoint y: 301, endPoint x: 546, endPoint y: 309, distance: 82.7
click at [546, 309] on td "765526758" at bounding box center [498, 304] width 101 height 60
copy p "765526758"
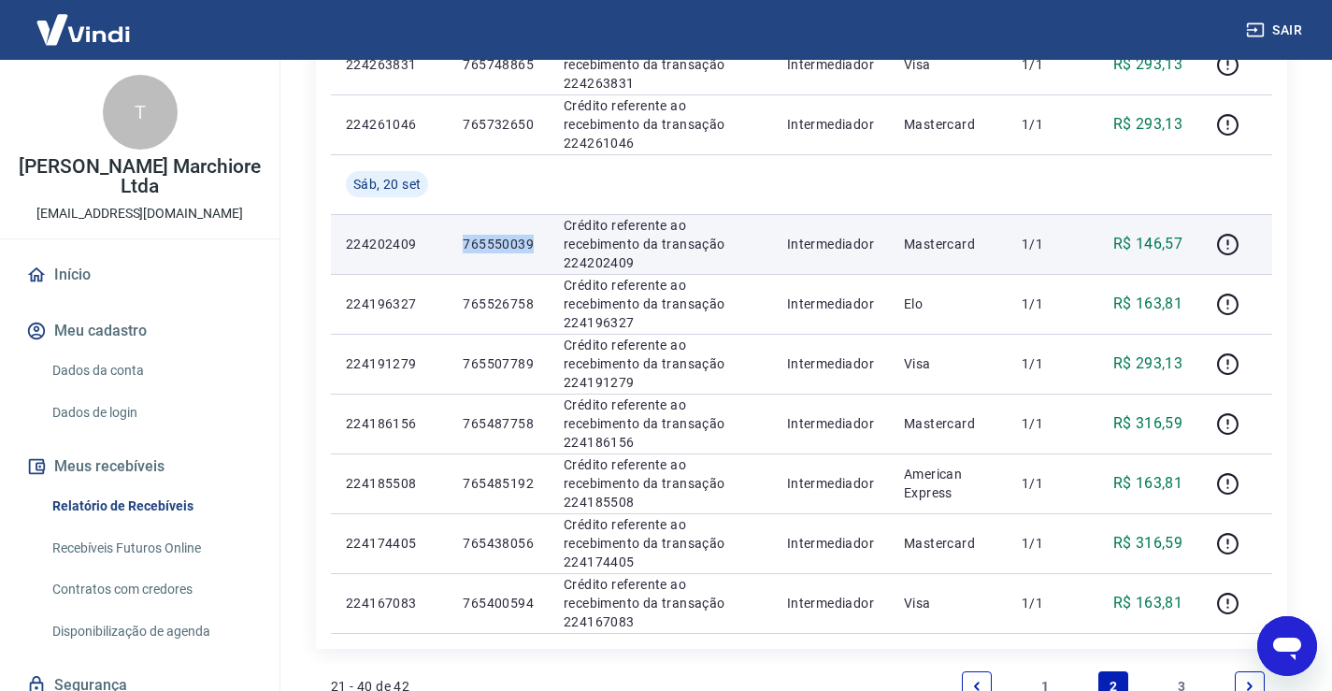
drag, startPoint x: 463, startPoint y: 242, endPoint x: 535, endPoint y: 247, distance: 72.1
click at [535, 247] on td "765550039" at bounding box center [498, 244] width 101 height 60
copy p "765550039"
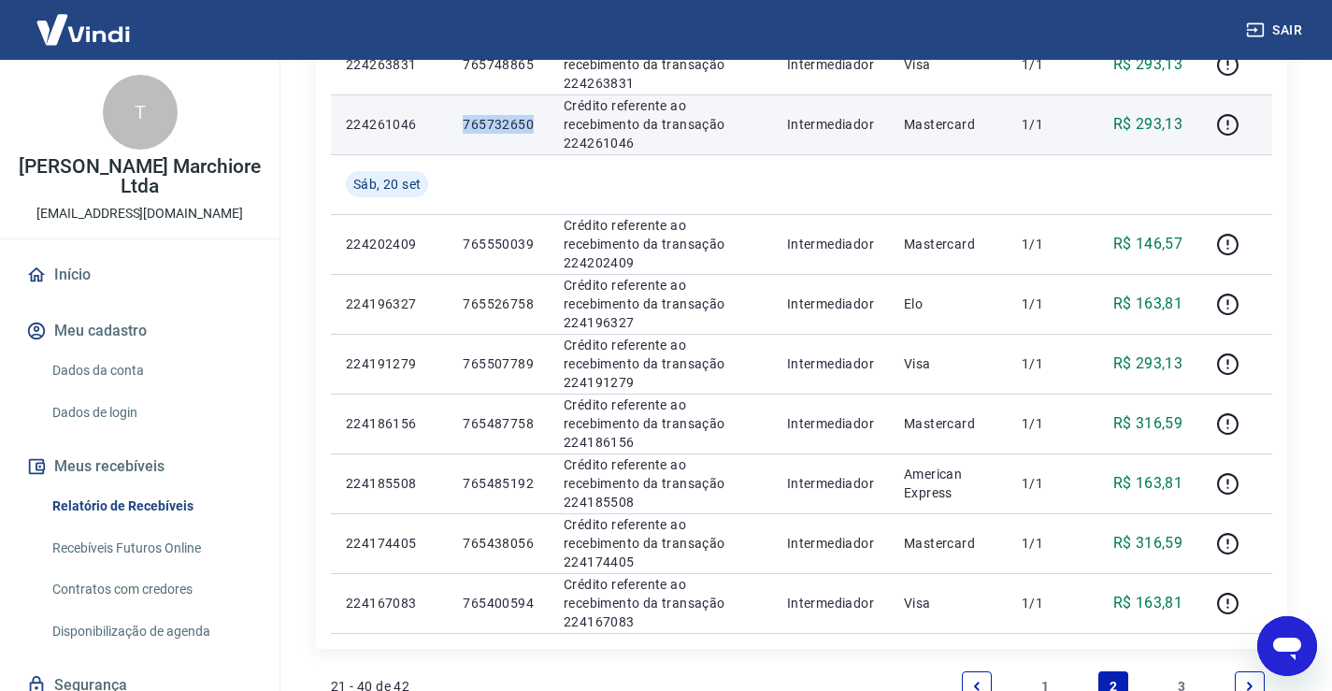
drag, startPoint x: 463, startPoint y: 123, endPoint x: 541, endPoint y: 127, distance: 77.6
click at [541, 127] on td "765732650" at bounding box center [498, 124] width 101 height 60
copy p "765732650"
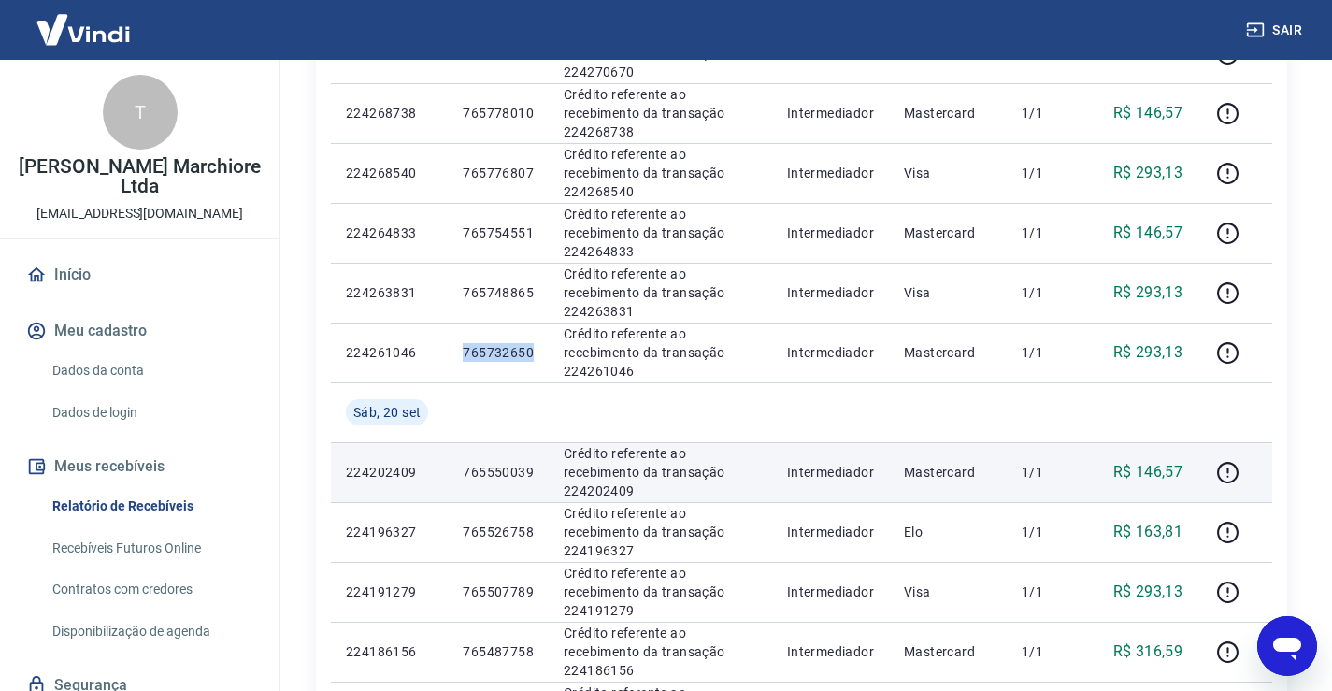
scroll to position [817, 0]
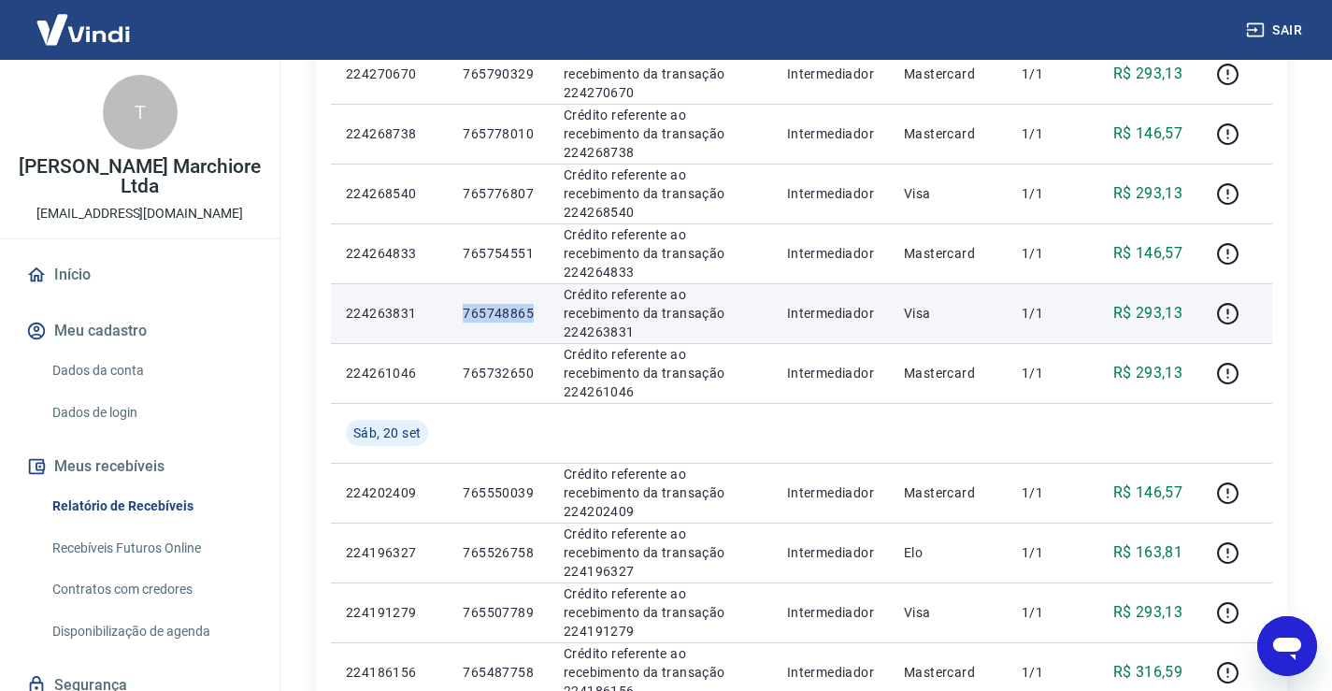
drag, startPoint x: 463, startPoint y: 310, endPoint x: 535, endPoint y: 310, distance: 72.9
click at [535, 310] on td "765748865" at bounding box center [498, 313] width 101 height 60
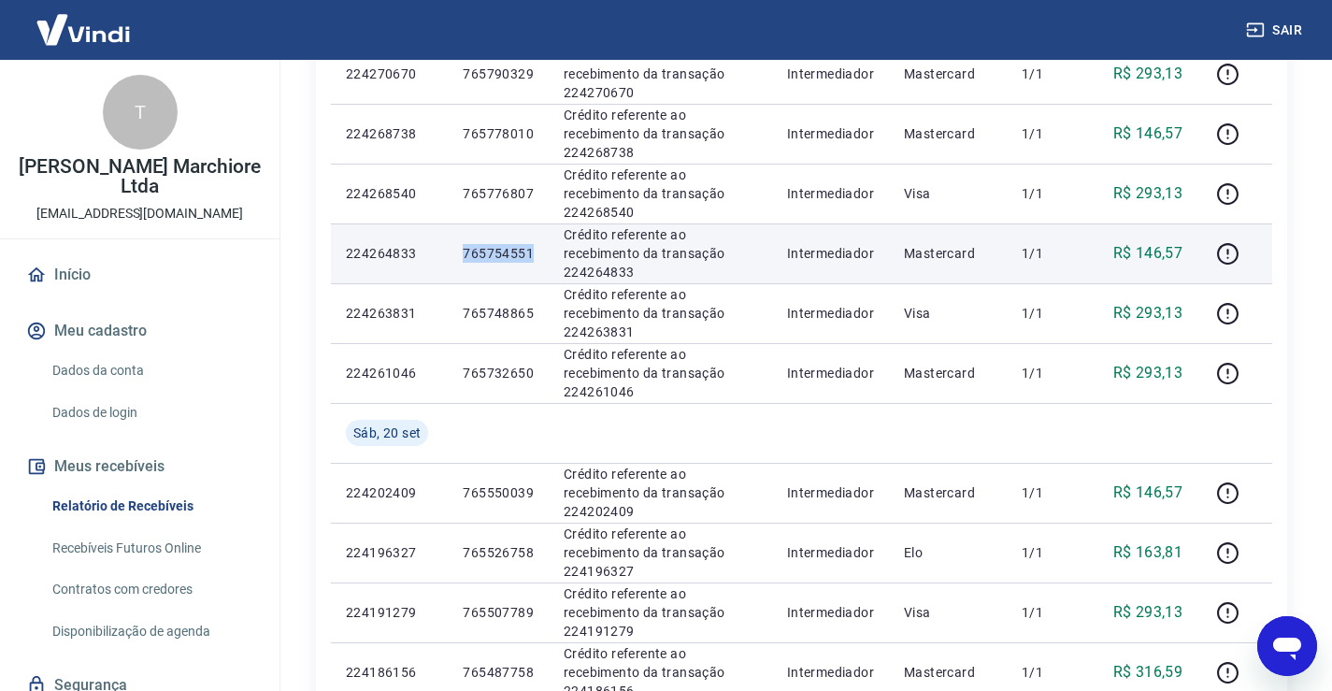
drag, startPoint x: 464, startPoint y: 252, endPoint x: 536, endPoint y: 253, distance: 72.0
click at [536, 253] on td "765754551" at bounding box center [498, 253] width 101 height 60
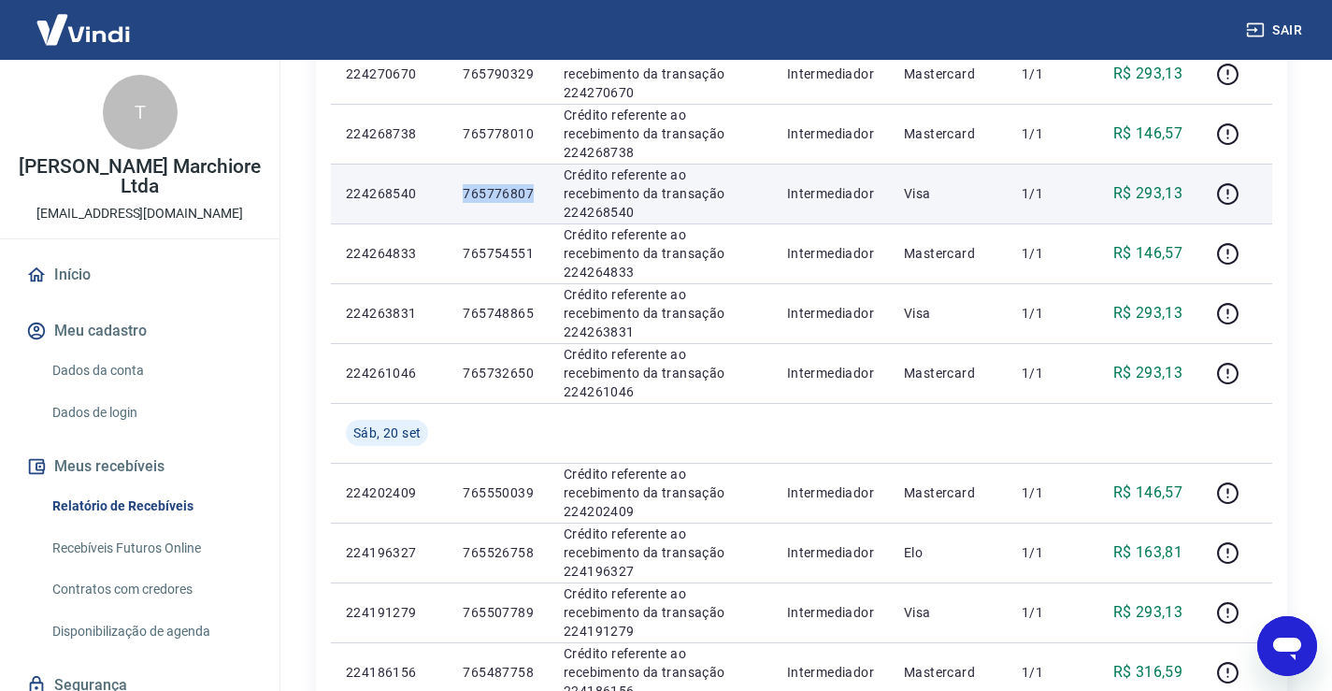
drag, startPoint x: 465, startPoint y: 193, endPoint x: 541, endPoint y: 192, distance: 75.7
click at [541, 192] on td "765776807" at bounding box center [498, 194] width 101 height 60
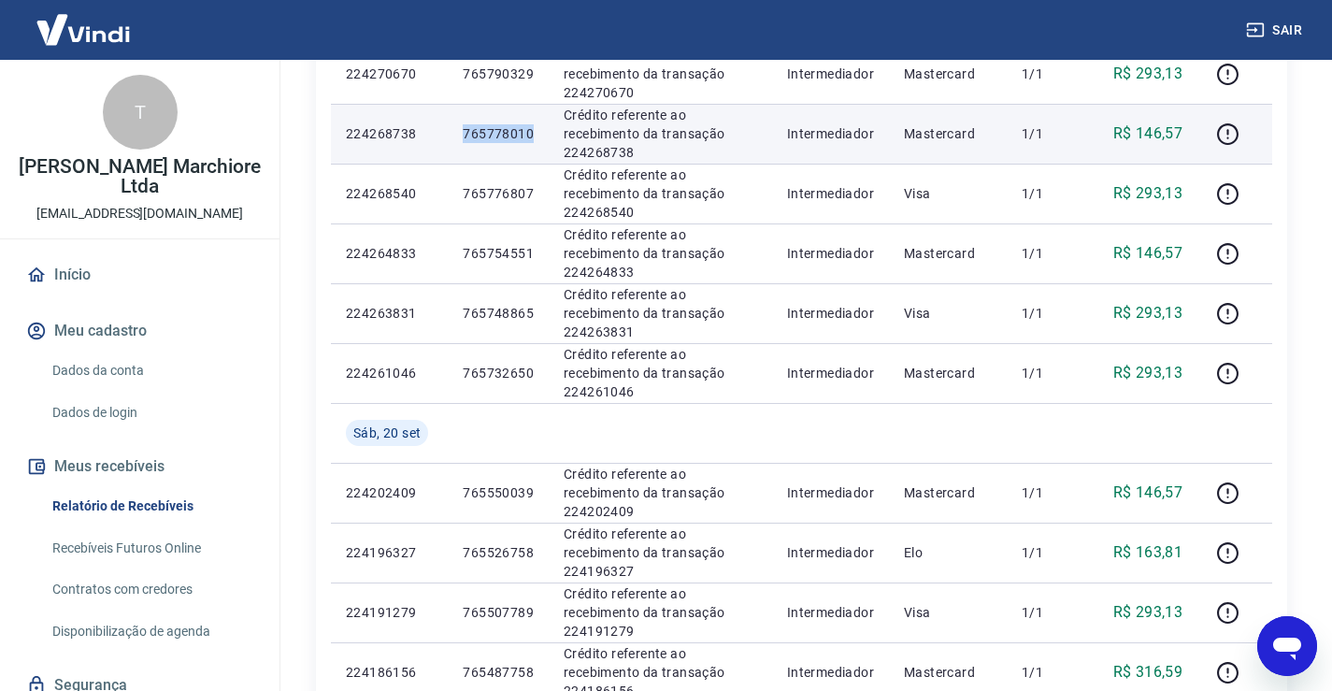
drag, startPoint x: 463, startPoint y: 129, endPoint x: 538, endPoint y: 136, distance: 75.1
click at [538, 136] on td "765778010" at bounding box center [498, 134] width 101 height 60
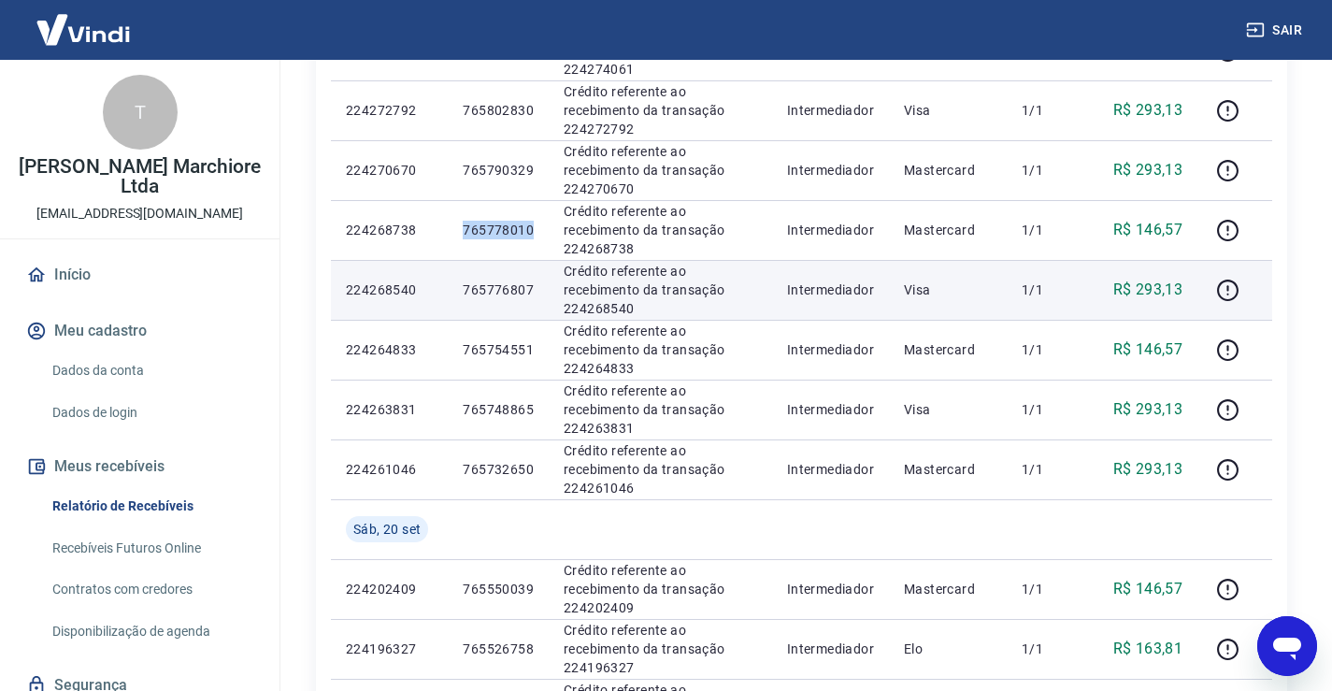
scroll to position [661, 0]
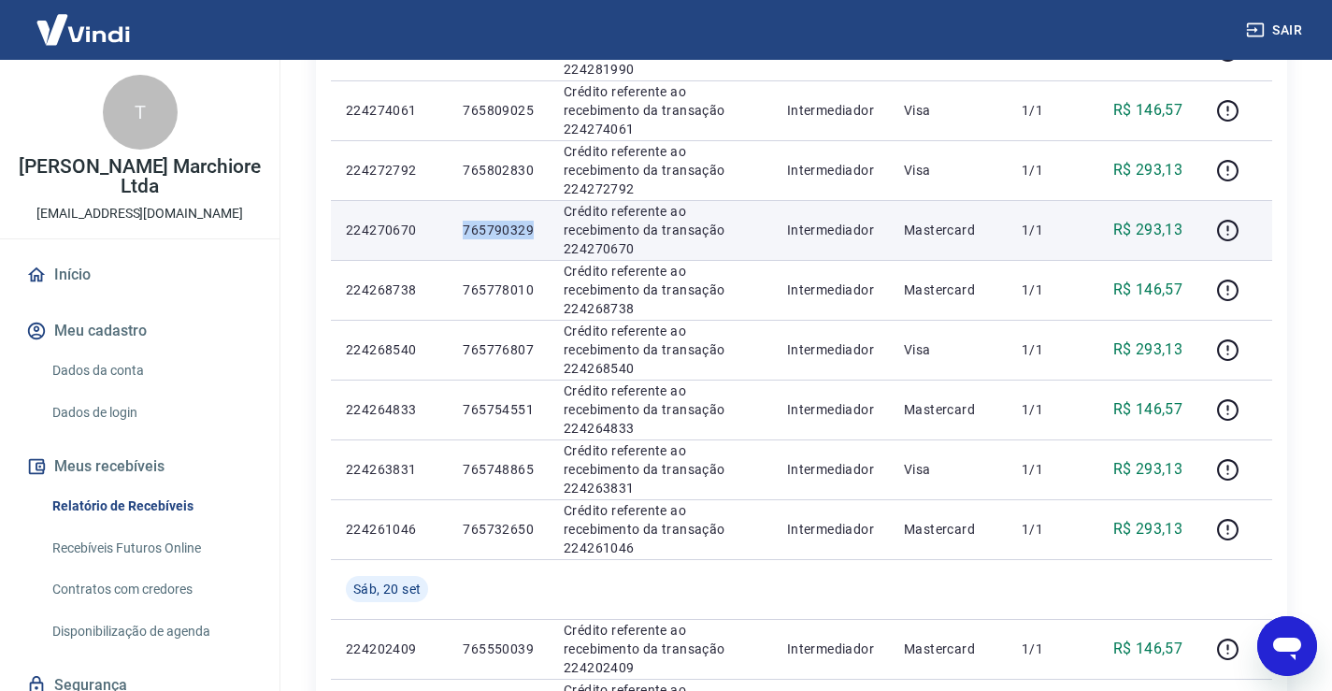
drag, startPoint x: 463, startPoint y: 229, endPoint x: 534, endPoint y: 231, distance: 71.0
click at [534, 231] on td "765790329" at bounding box center [498, 230] width 101 height 60
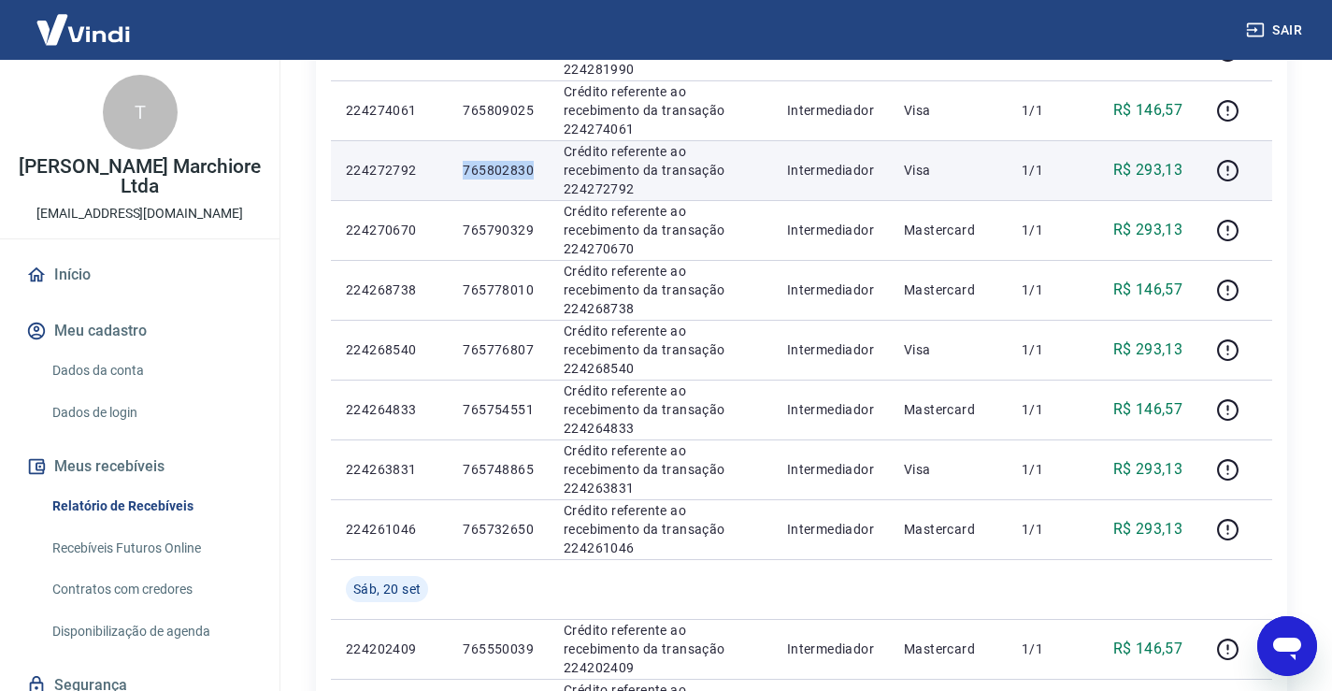
drag, startPoint x: 463, startPoint y: 171, endPoint x: 529, endPoint y: 170, distance: 65.4
click at [542, 170] on td "765802830" at bounding box center [498, 170] width 101 height 60
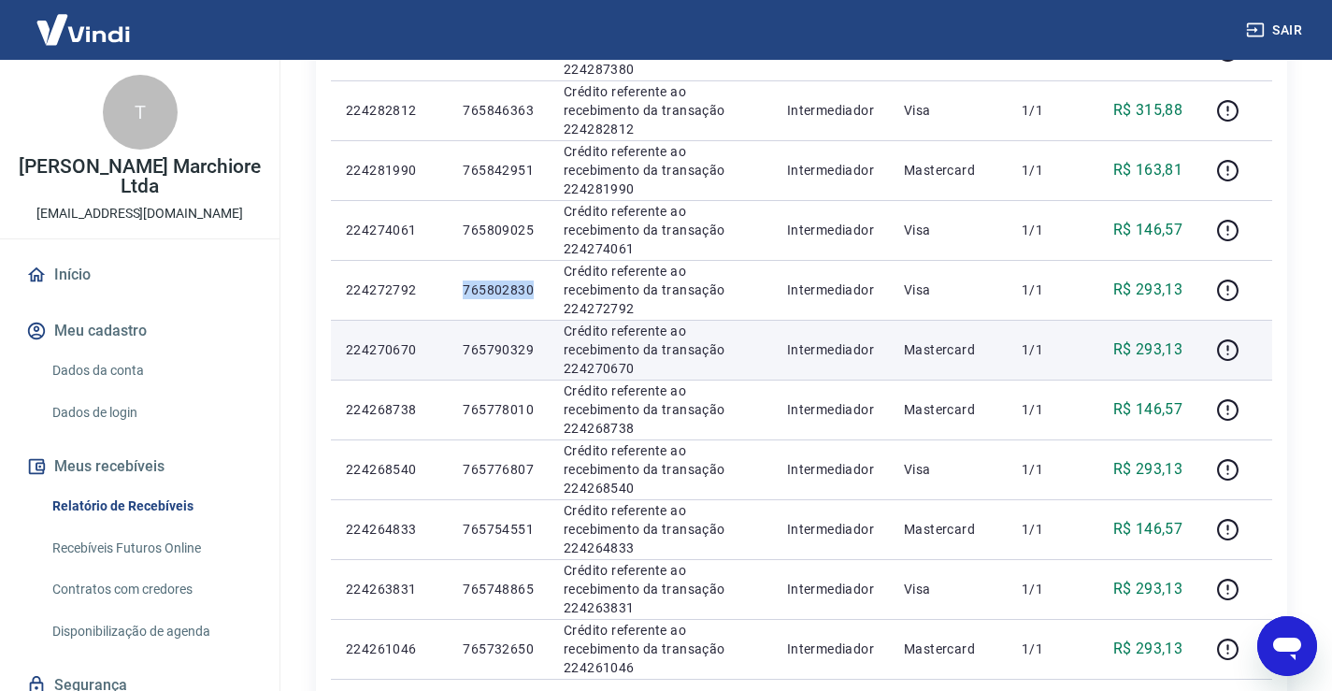
scroll to position [536, 0]
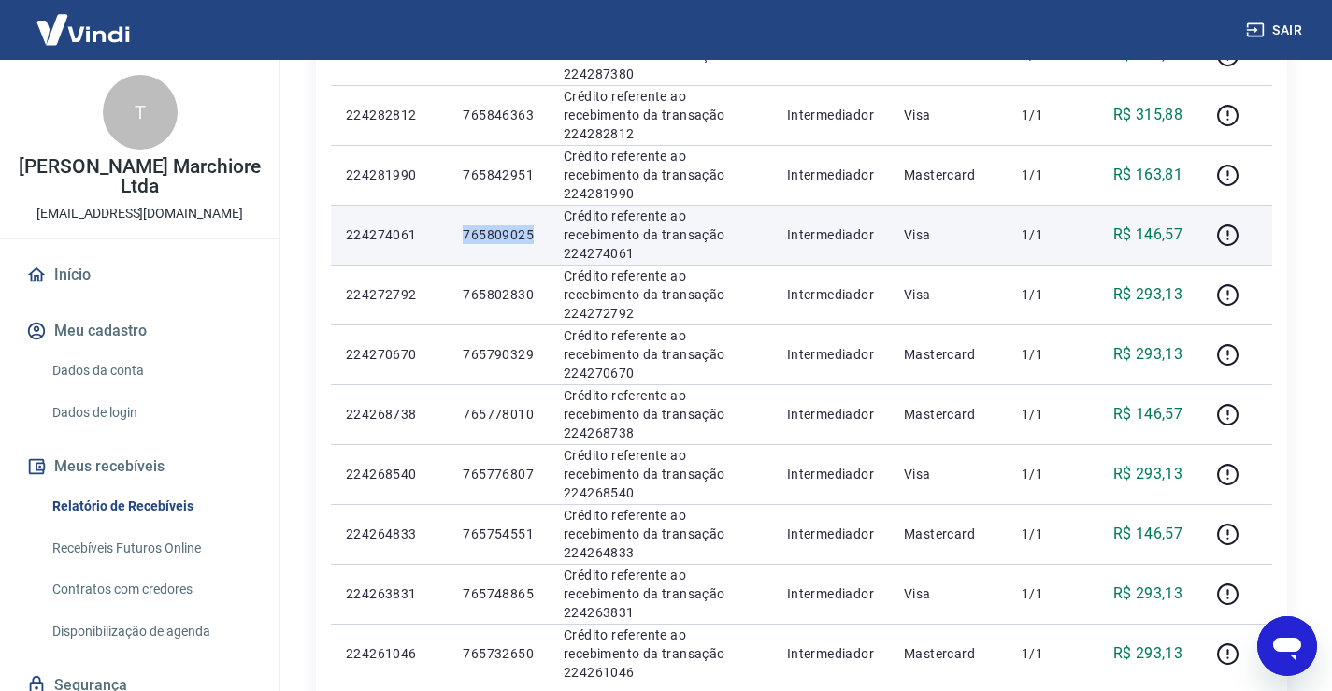
drag, startPoint x: 466, startPoint y: 232, endPoint x: 534, endPoint y: 233, distance: 68.2
click at [534, 233] on td "765809025" at bounding box center [498, 235] width 101 height 60
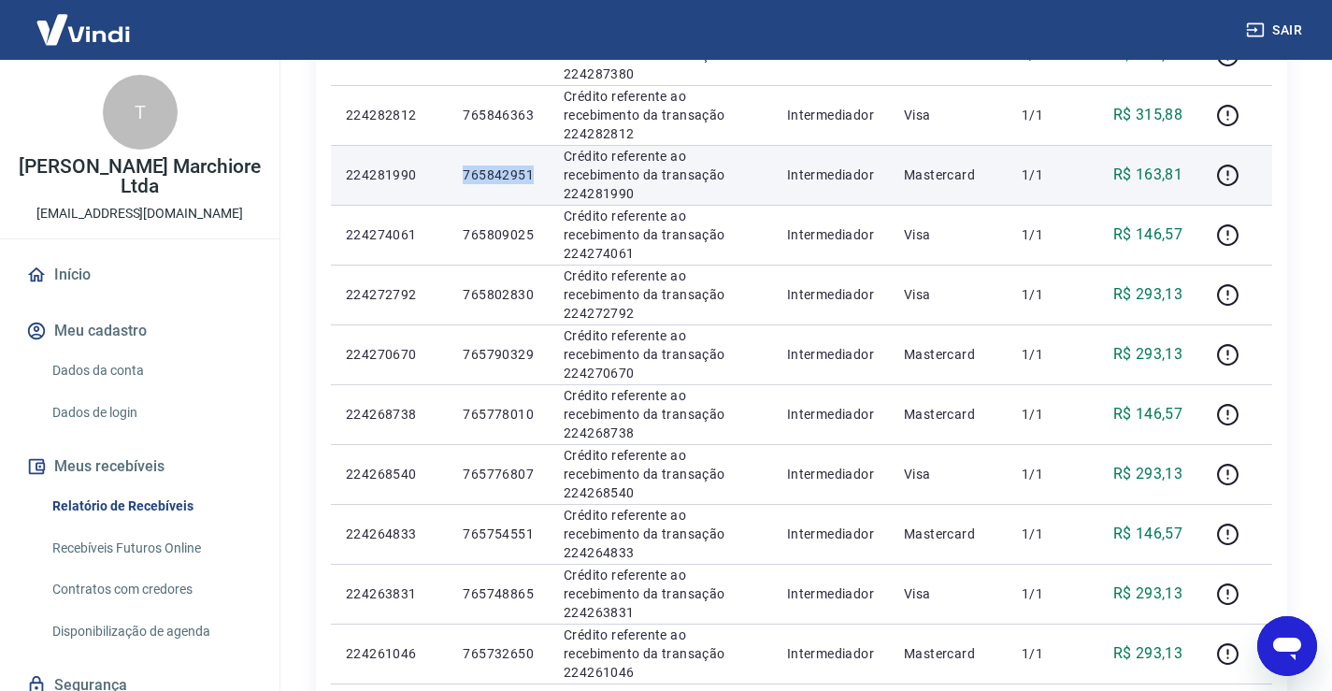
drag, startPoint x: 464, startPoint y: 176, endPoint x: 544, endPoint y: 177, distance: 79.4
click at [544, 177] on td "765842951" at bounding box center [498, 175] width 101 height 60
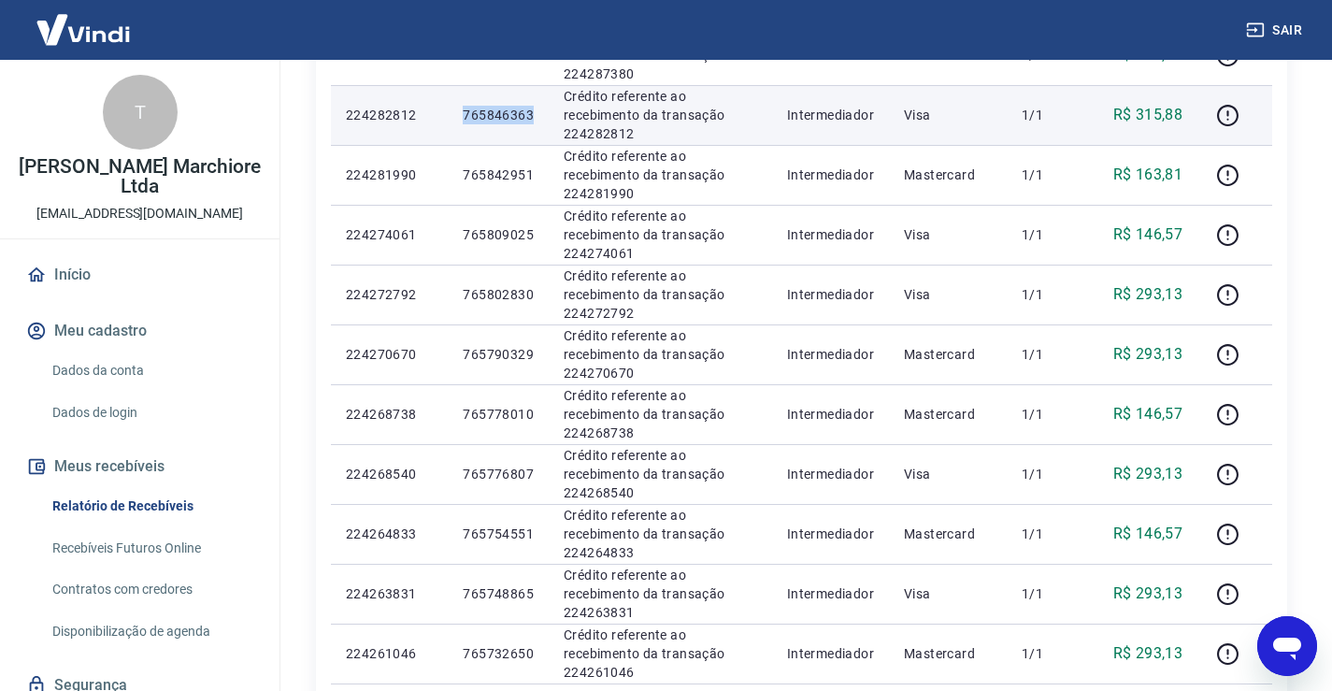
drag, startPoint x: 467, startPoint y: 113, endPoint x: 535, endPoint y: 113, distance: 68.2
click at [535, 113] on td "765846363" at bounding box center [498, 115] width 101 height 60
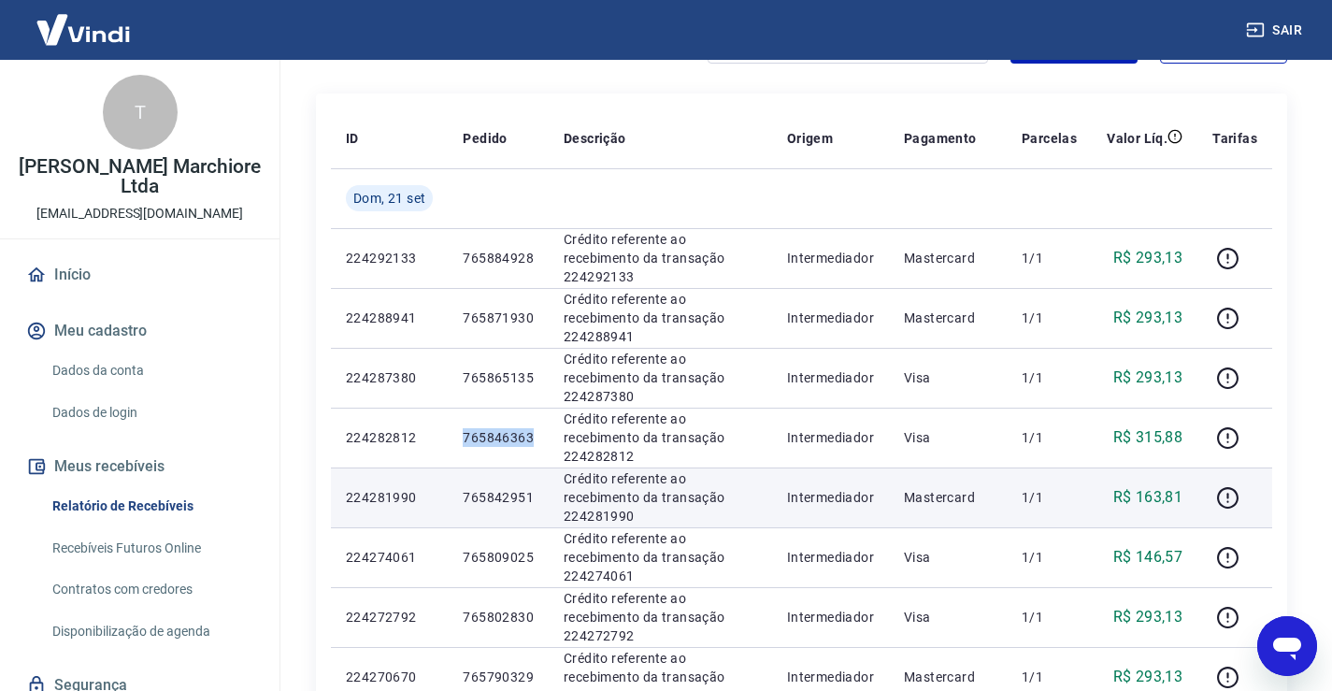
scroll to position [193, 0]
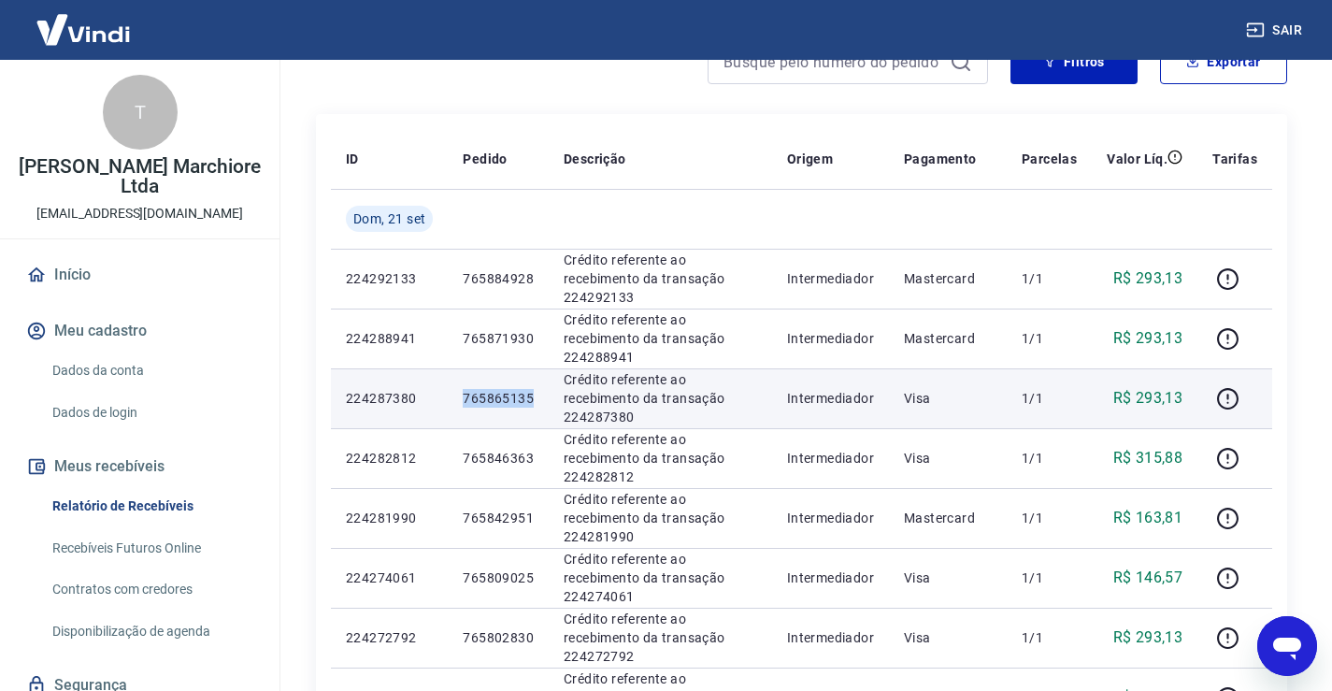
drag, startPoint x: 464, startPoint y: 396, endPoint x: 534, endPoint y: 396, distance: 70.1
click at [534, 396] on td "765865135" at bounding box center [498, 398] width 101 height 60
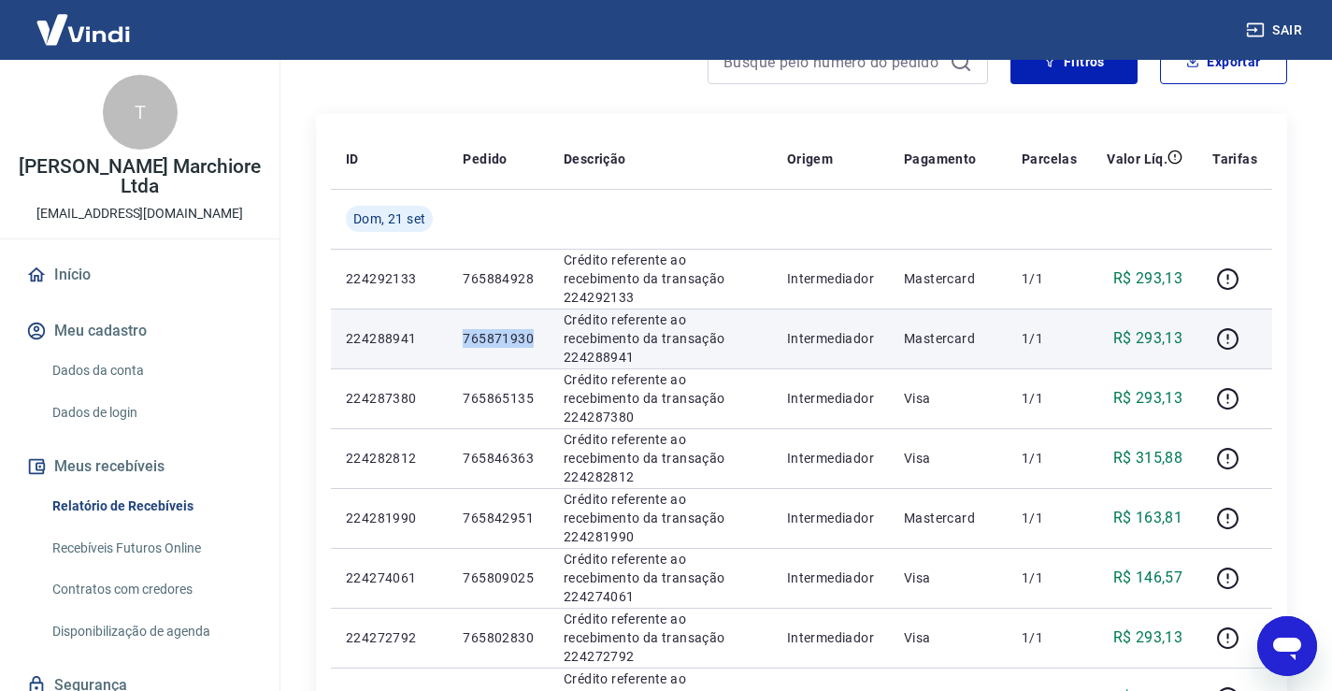
drag, startPoint x: 464, startPoint y: 343, endPoint x: 517, endPoint y: 334, distance: 53.2
click at [532, 334] on p "765871930" at bounding box center [498, 338] width 71 height 19
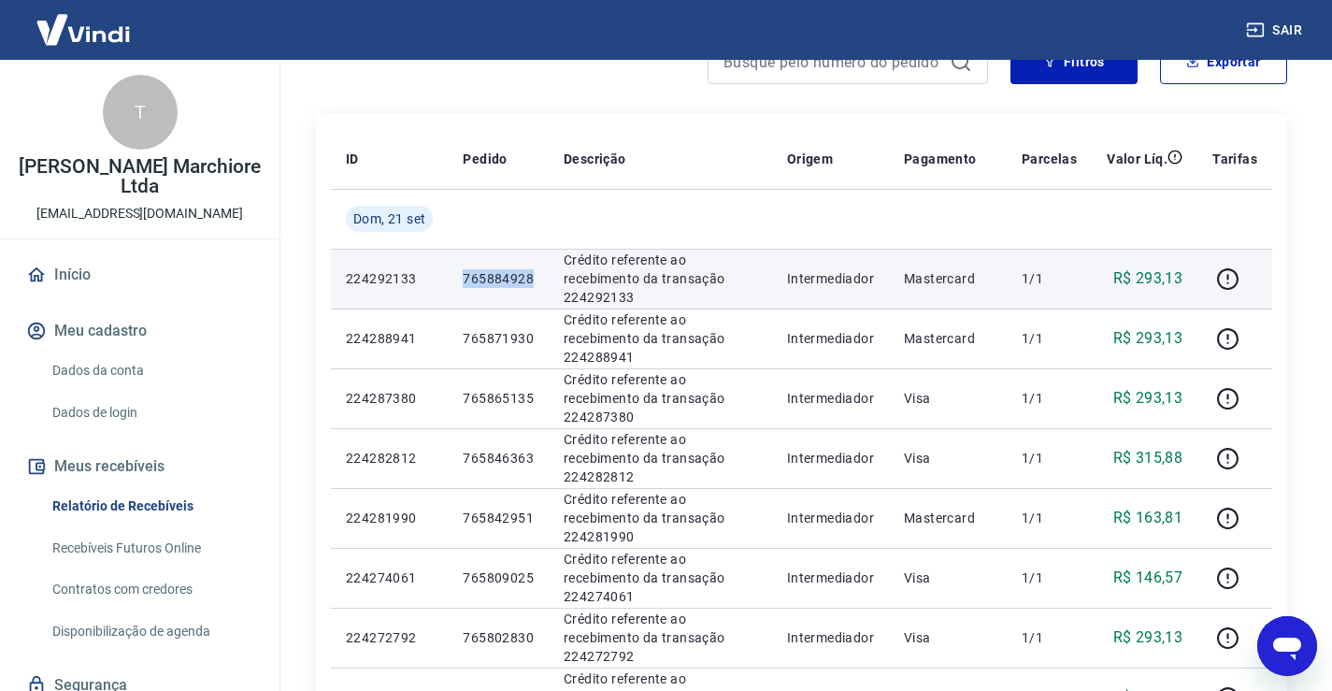
drag, startPoint x: 466, startPoint y: 278, endPoint x: 532, endPoint y: 291, distance: 66.7
click at [532, 291] on td "765884928" at bounding box center [498, 279] width 101 height 60
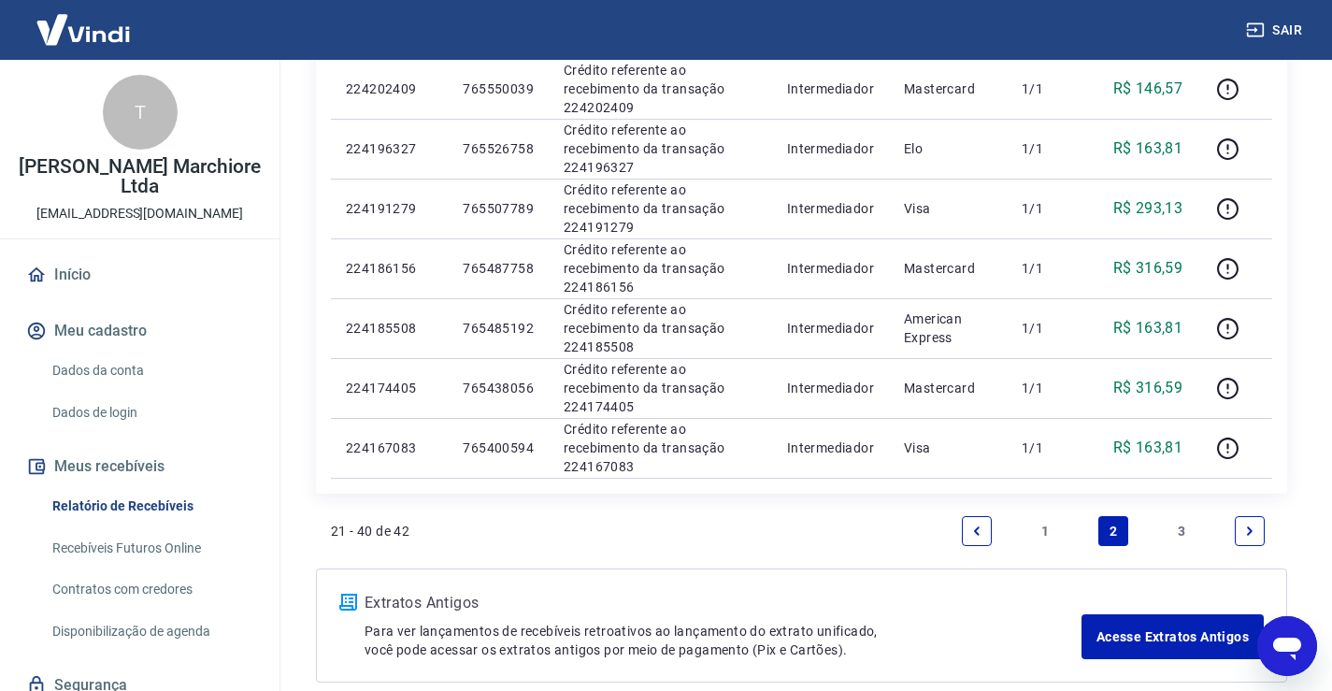
scroll to position [1315, 0]
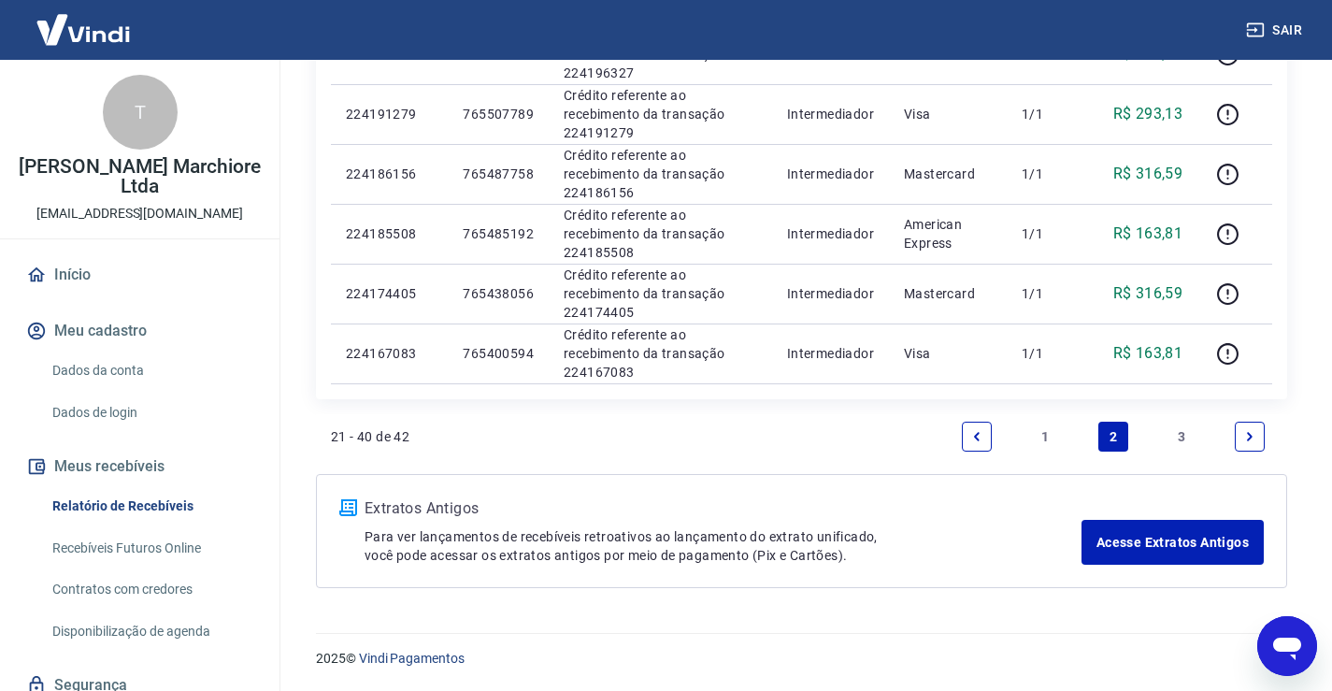
click at [1042, 436] on link "1" at bounding box center [1045, 436] width 30 height 30
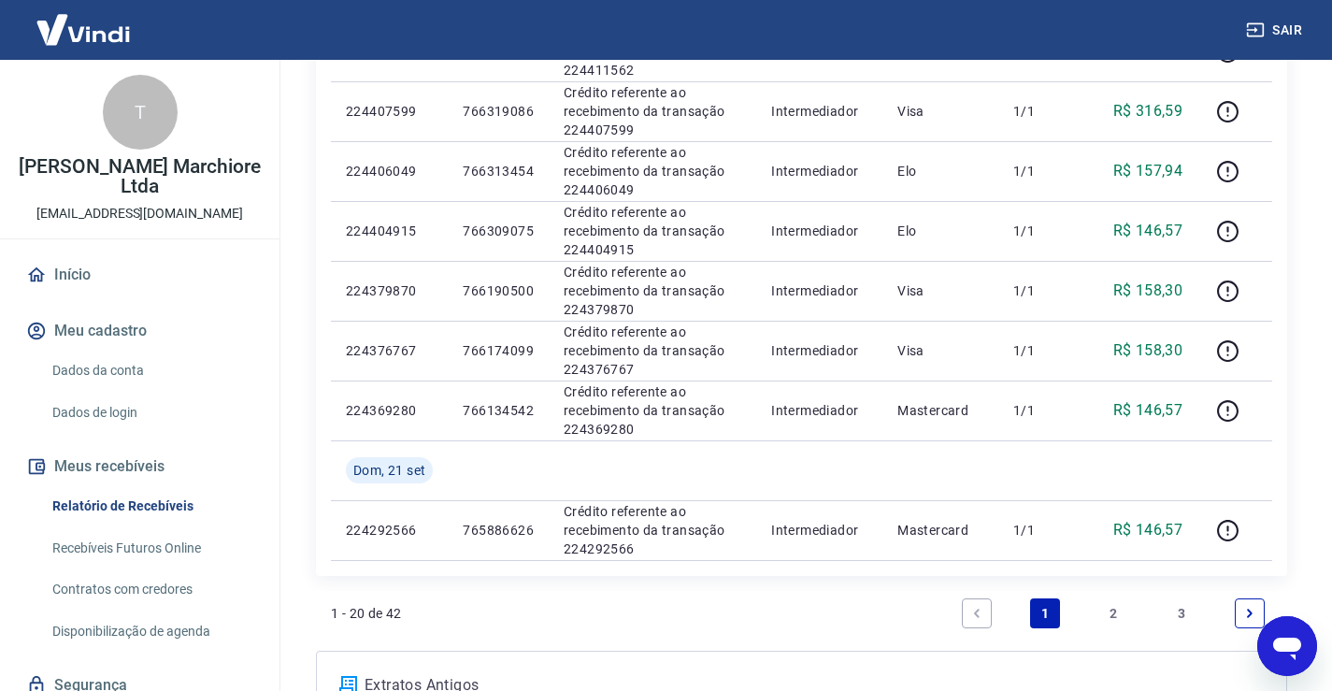
scroll to position [1315, 0]
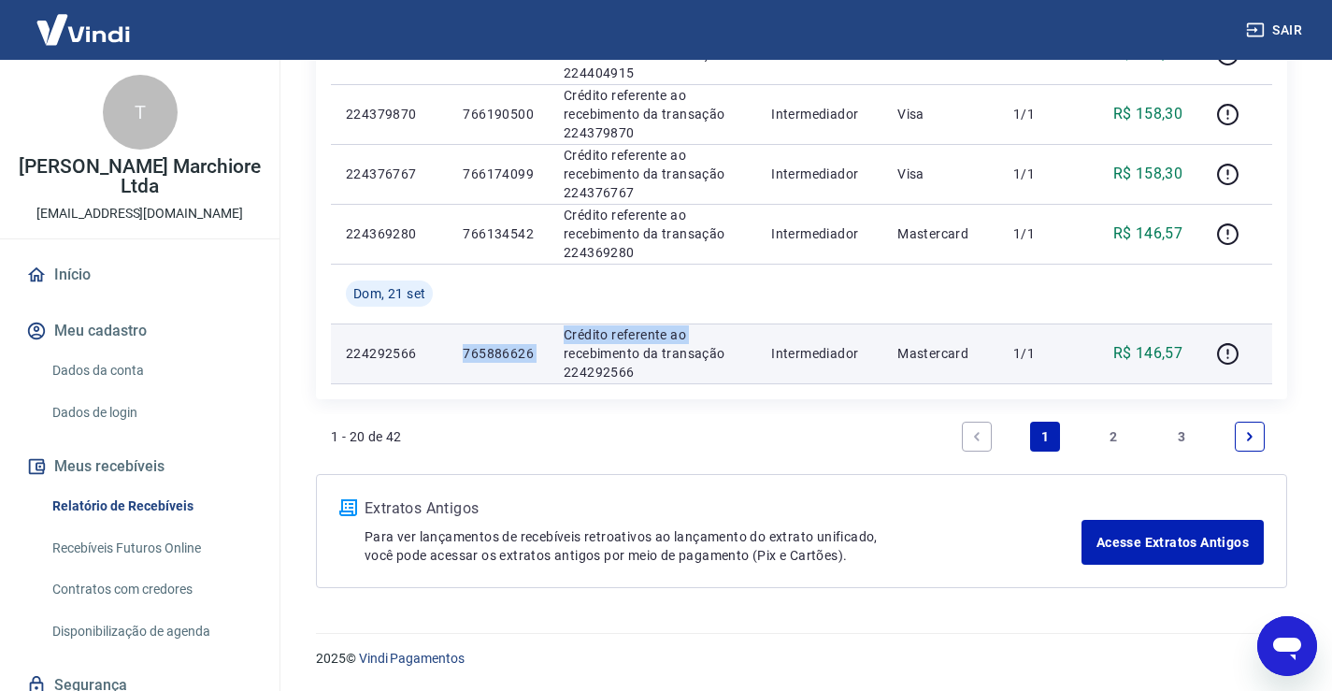
drag, startPoint x: 467, startPoint y: 354, endPoint x: 553, endPoint y: 359, distance: 86.1
click at [553, 359] on tr "224292566 765886626 Crédito referente ao recebimento da transação 224292566 Int…" at bounding box center [801, 353] width 941 height 60
click at [526, 359] on p "765886626" at bounding box center [498, 353] width 71 height 19
drag, startPoint x: 465, startPoint y: 347, endPoint x: 535, endPoint y: 361, distance: 71.5
click at [535, 361] on td "765886626" at bounding box center [498, 353] width 101 height 60
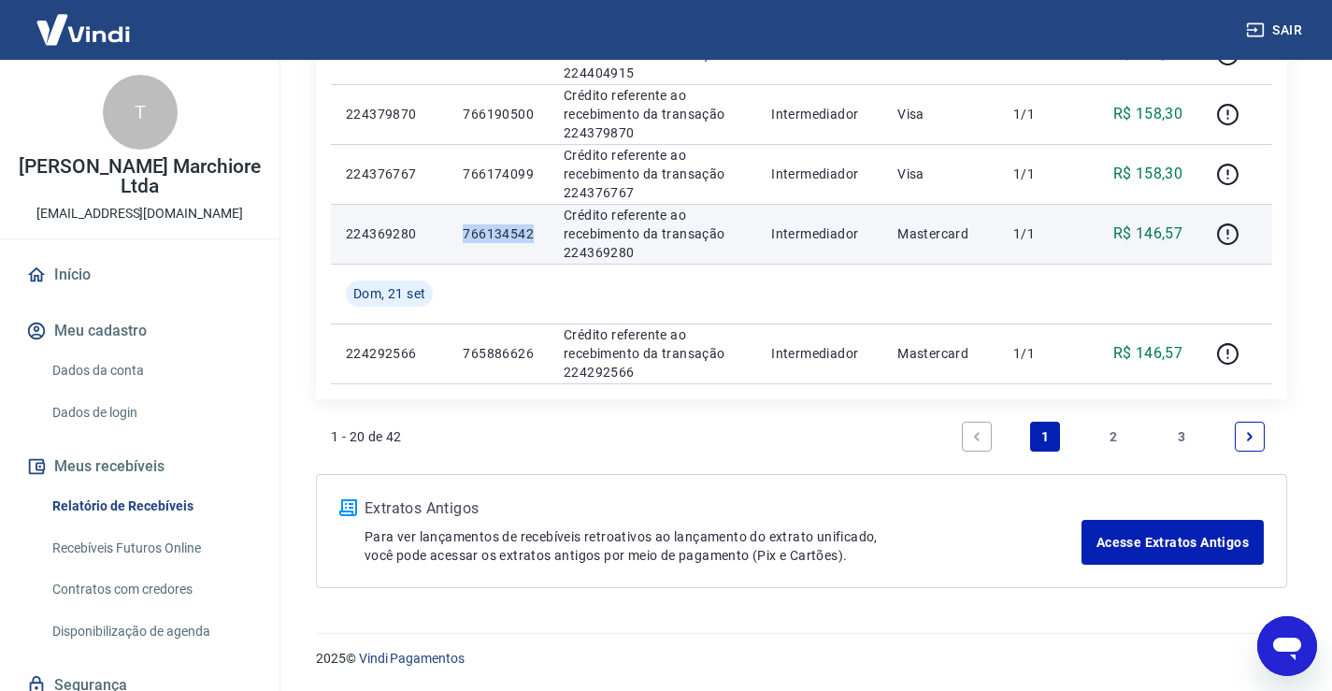
drag, startPoint x: 465, startPoint y: 233, endPoint x: 534, endPoint y: 233, distance: 69.1
click at [534, 233] on td "766134542" at bounding box center [498, 234] width 101 height 60
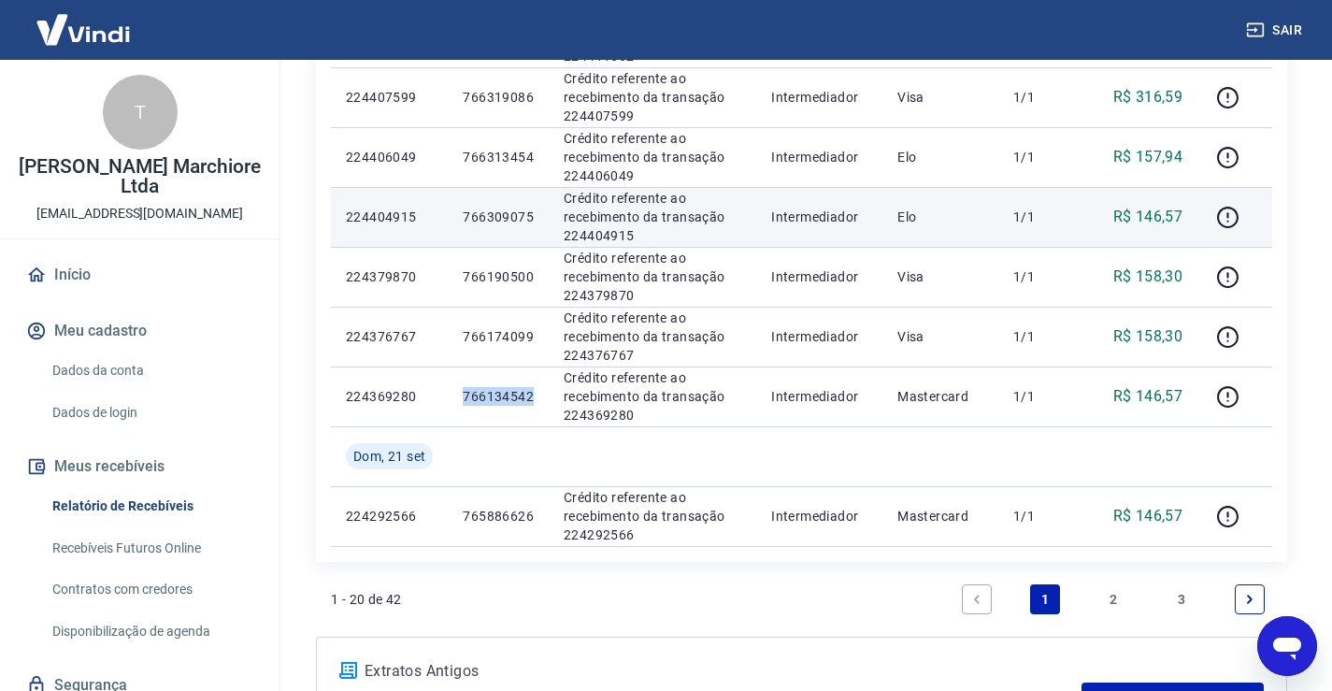
scroll to position [1034, 0]
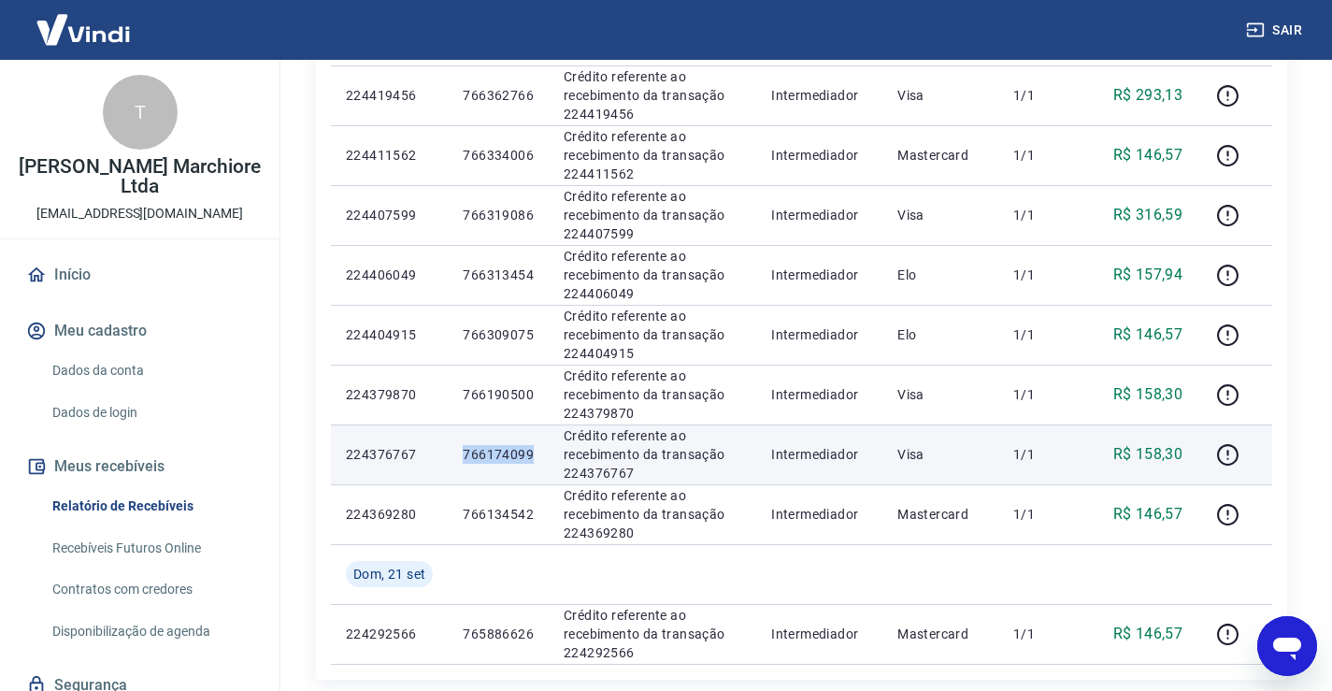
drag, startPoint x: 499, startPoint y: 455, endPoint x: 538, endPoint y: 455, distance: 39.2
click at [538, 455] on td "766174099" at bounding box center [498, 454] width 101 height 60
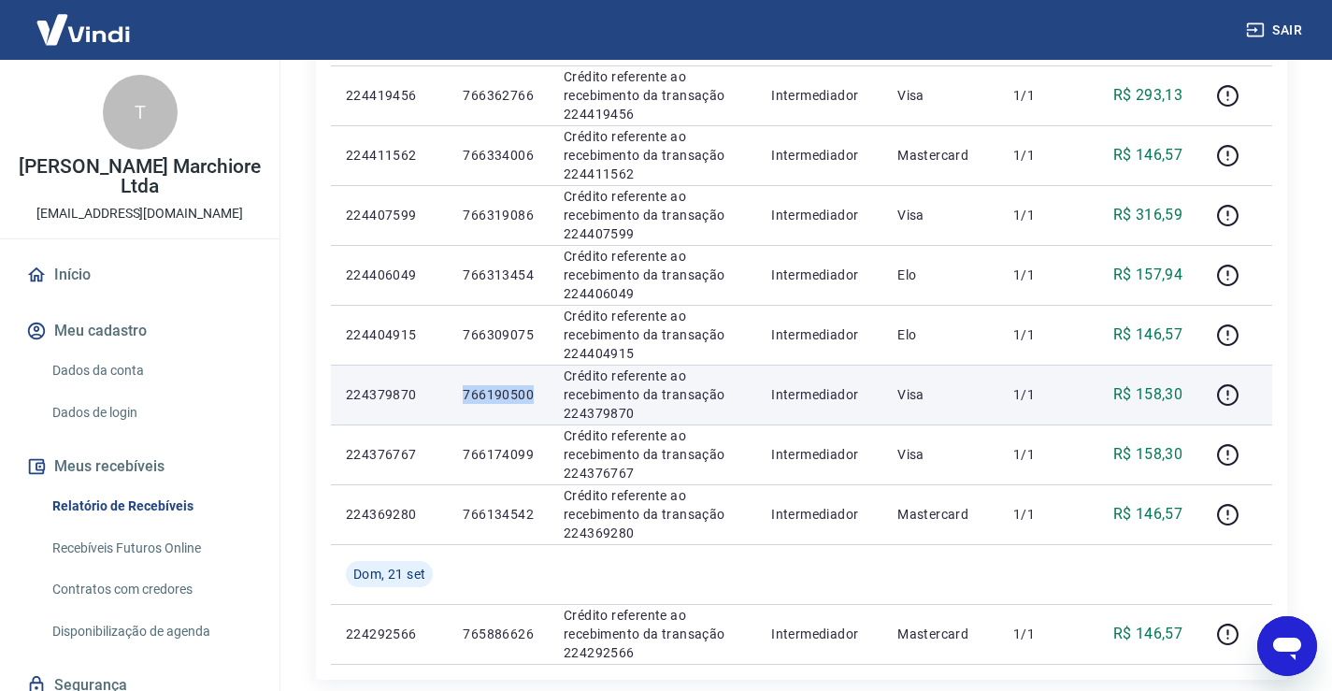
drag, startPoint x: 466, startPoint y: 394, endPoint x: 533, endPoint y: 402, distance: 66.8
click at [533, 402] on p "766190500" at bounding box center [498, 394] width 71 height 19
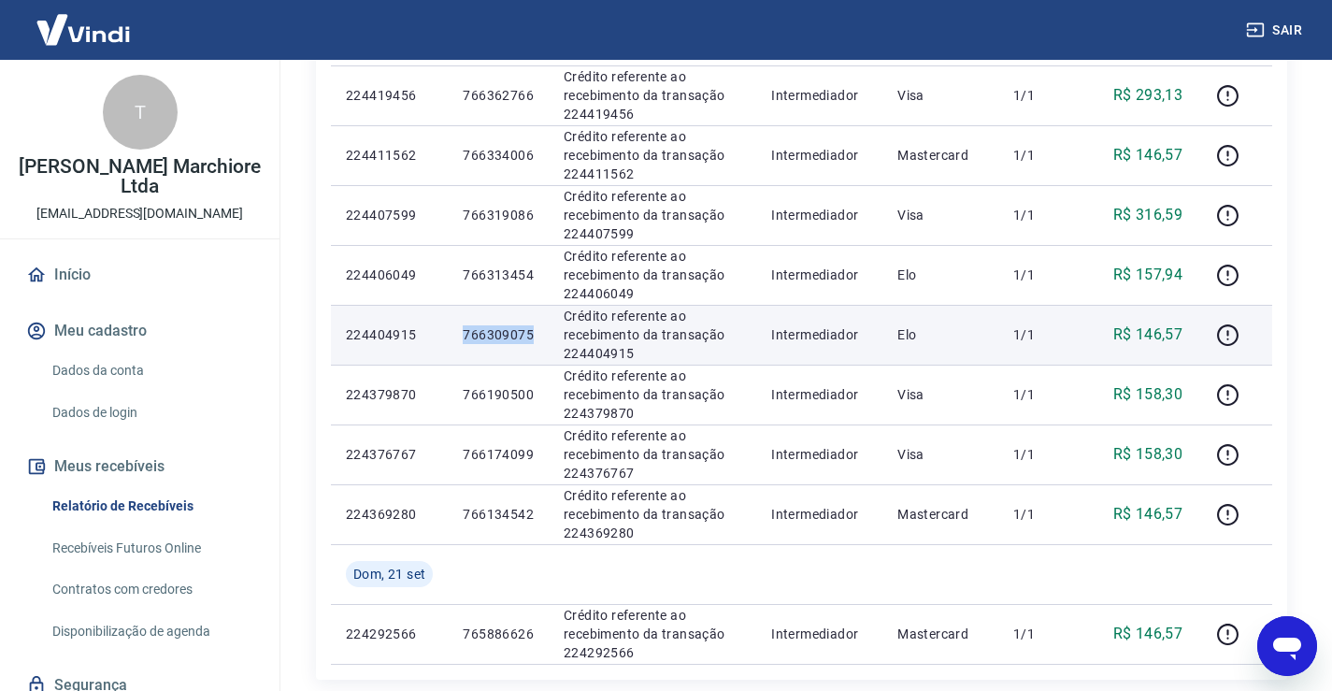
drag, startPoint x: 462, startPoint y: 330, endPoint x: 539, endPoint y: 337, distance: 77.9
click at [539, 337] on td "766309075" at bounding box center [498, 335] width 101 height 60
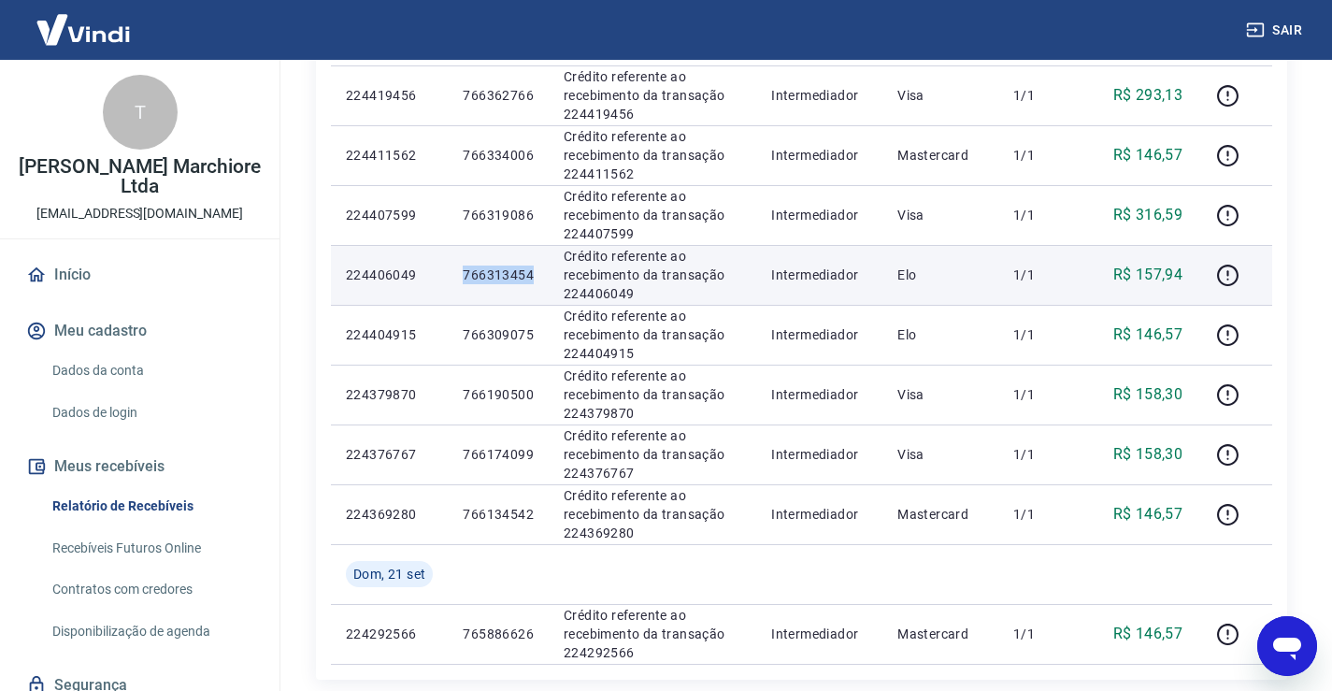
drag, startPoint x: 465, startPoint y: 278, endPoint x: 534, endPoint y: 276, distance: 68.2
click at [534, 276] on td "766313454" at bounding box center [498, 275] width 101 height 60
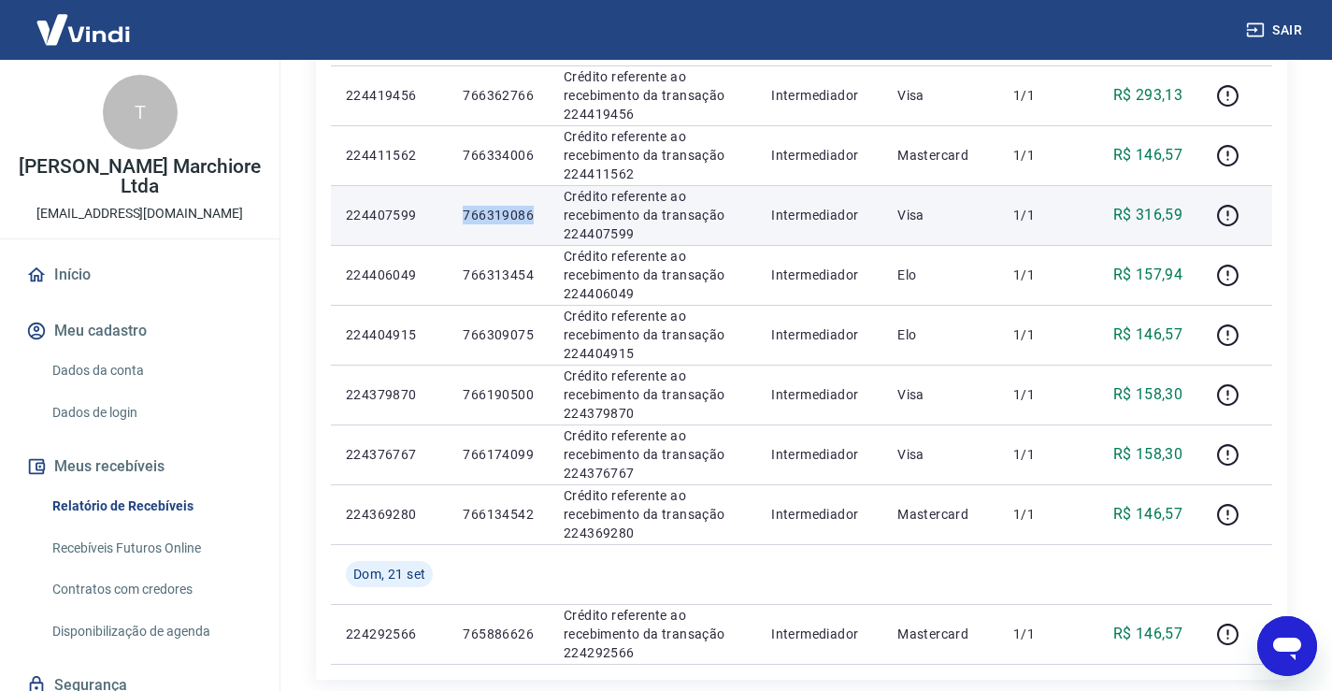
drag, startPoint x: 464, startPoint y: 214, endPoint x: 535, endPoint y: 217, distance: 71.1
click at [535, 217] on td "766319086" at bounding box center [498, 215] width 101 height 60
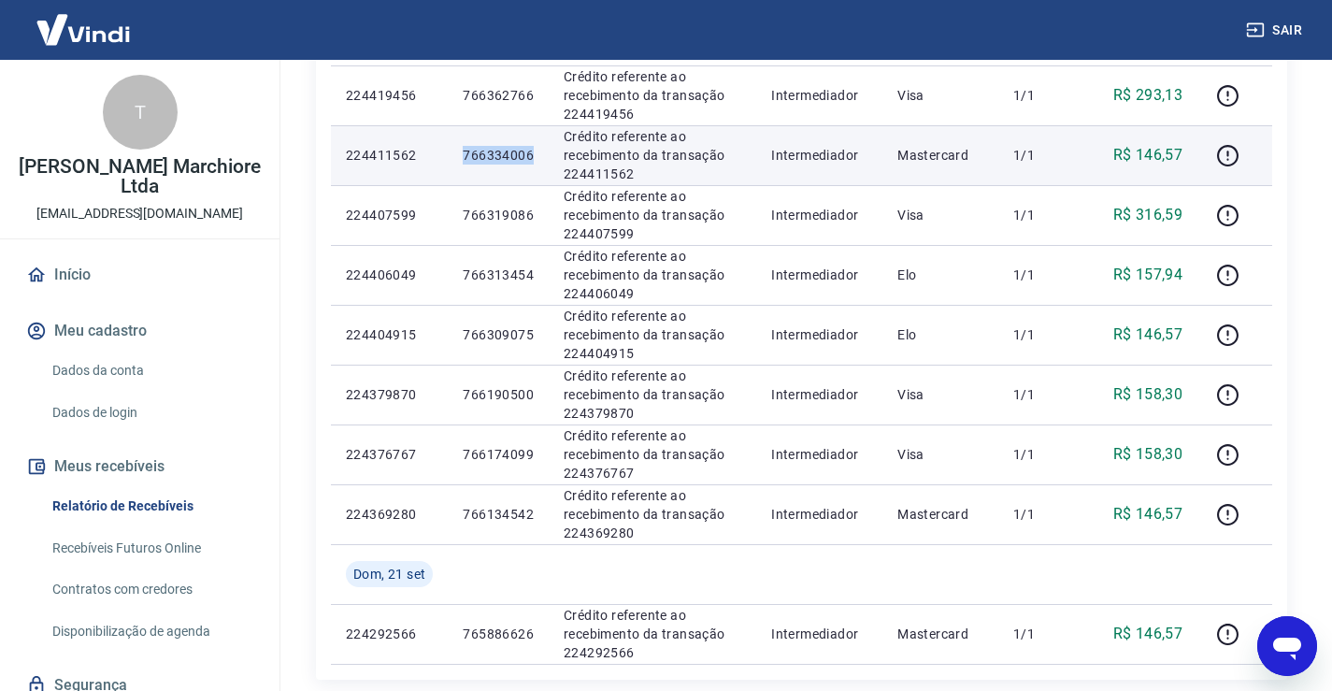
drag, startPoint x: 466, startPoint y: 150, endPoint x: 535, endPoint y: 153, distance: 69.2
click at [535, 153] on td "766334006" at bounding box center [498, 155] width 101 height 60
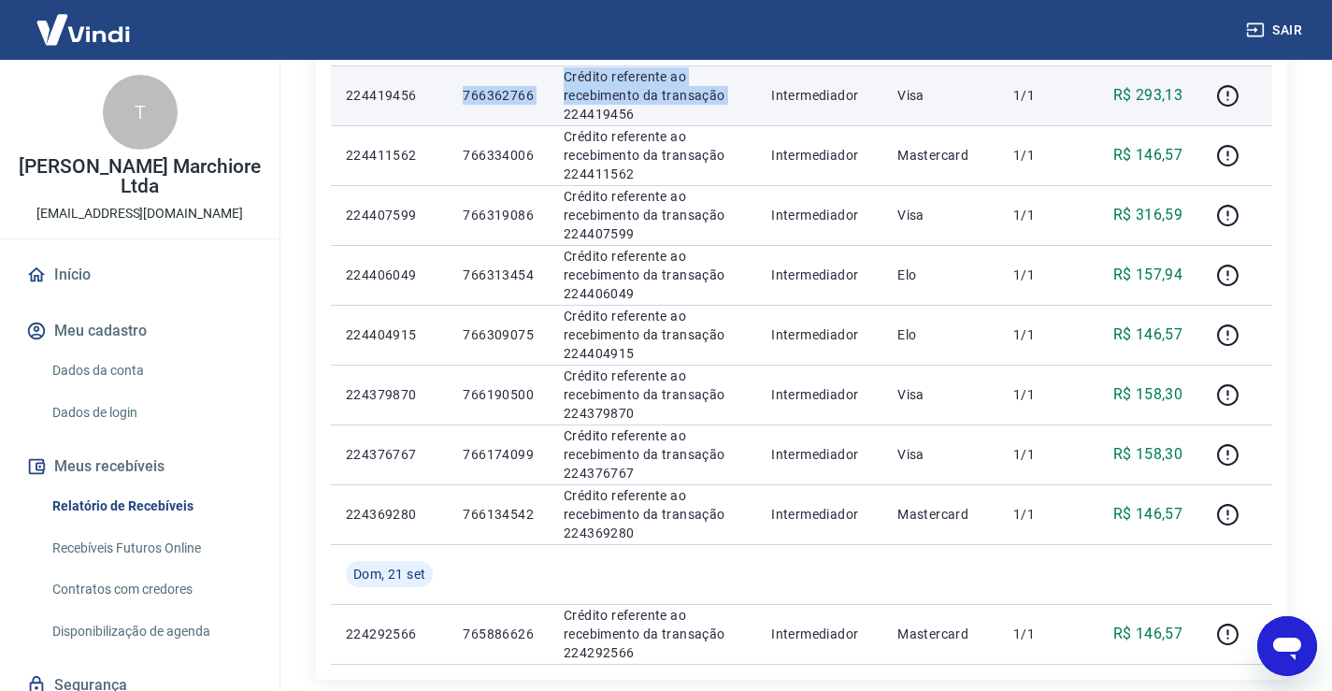
drag, startPoint x: 467, startPoint y: 93, endPoint x: 555, endPoint y: 111, distance: 89.6
click at [555, 111] on tr "224419456 766362766 Crédito referente ao recebimento da transação 224419456 Int…" at bounding box center [801, 95] width 941 height 60
click at [538, 109] on td "766362766" at bounding box center [498, 95] width 101 height 60
drag, startPoint x: 464, startPoint y: 93, endPoint x: 540, endPoint y: 104, distance: 76.5
click at [540, 104] on td "766362766" at bounding box center [498, 95] width 101 height 60
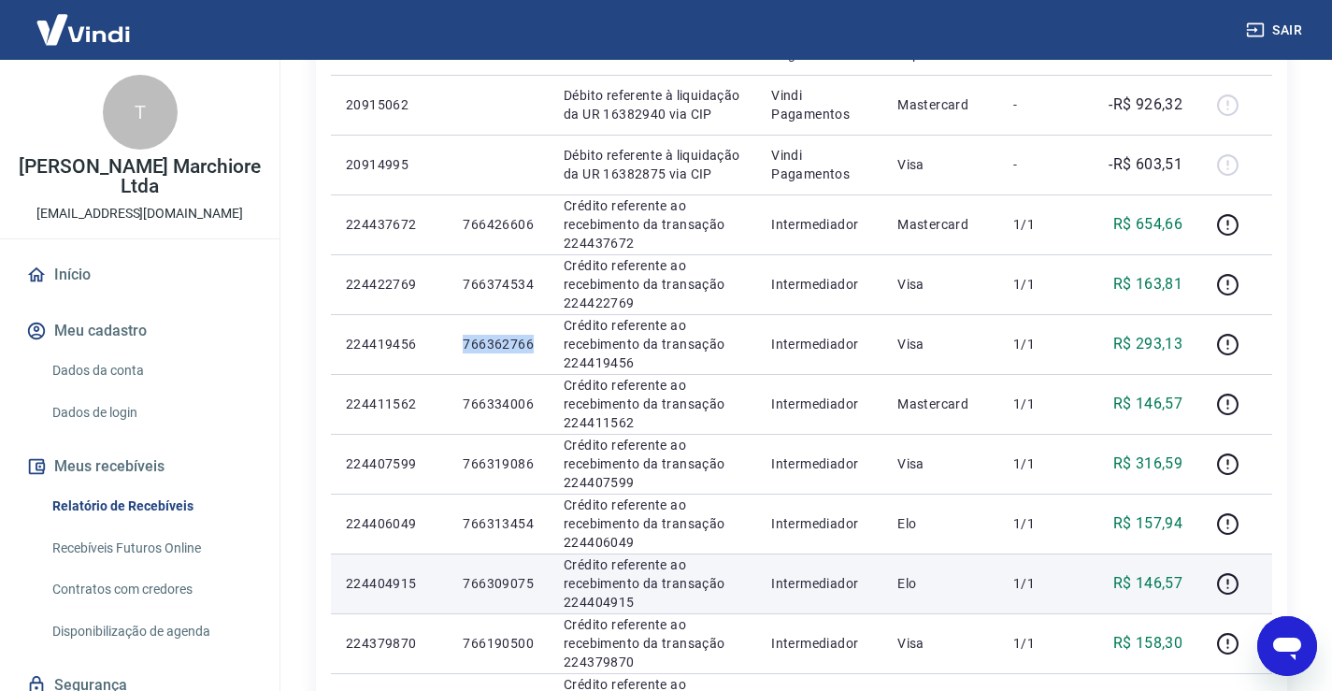
scroll to position [785, 0]
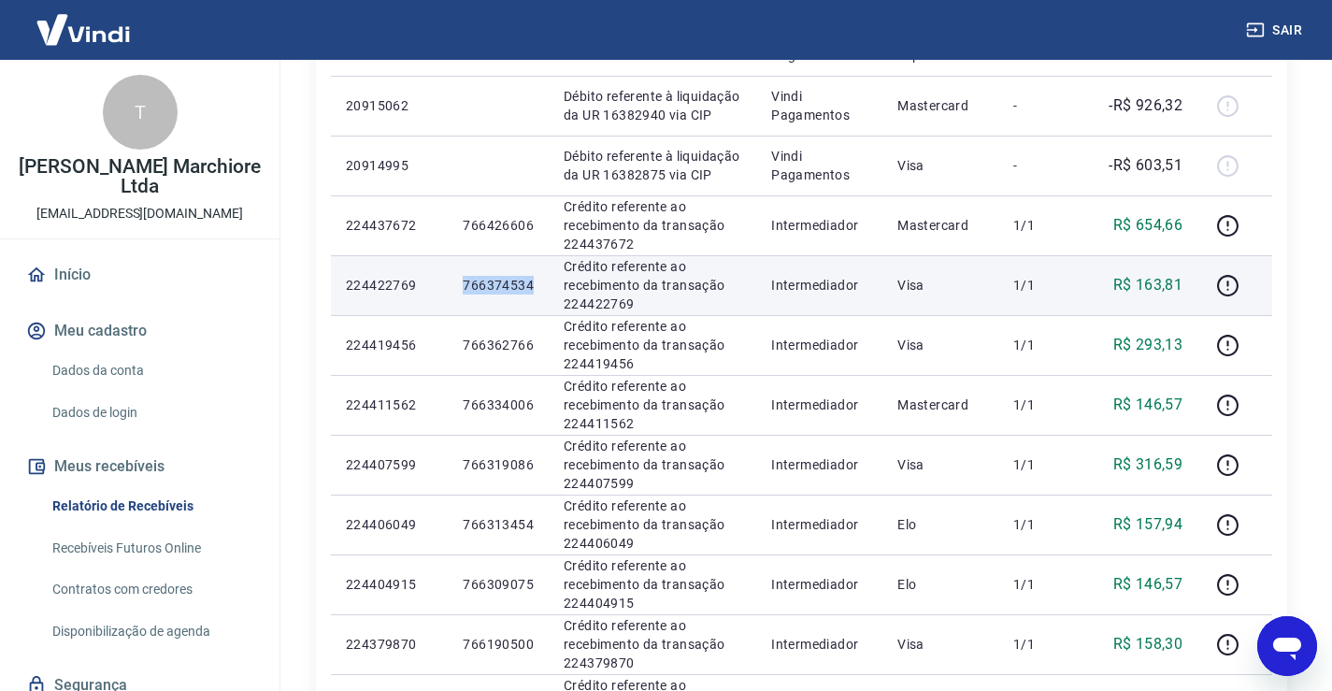
drag, startPoint x: 464, startPoint y: 283, endPoint x: 542, endPoint y: 279, distance: 77.6
click at [542, 279] on td "766374534" at bounding box center [498, 285] width 101 height 60
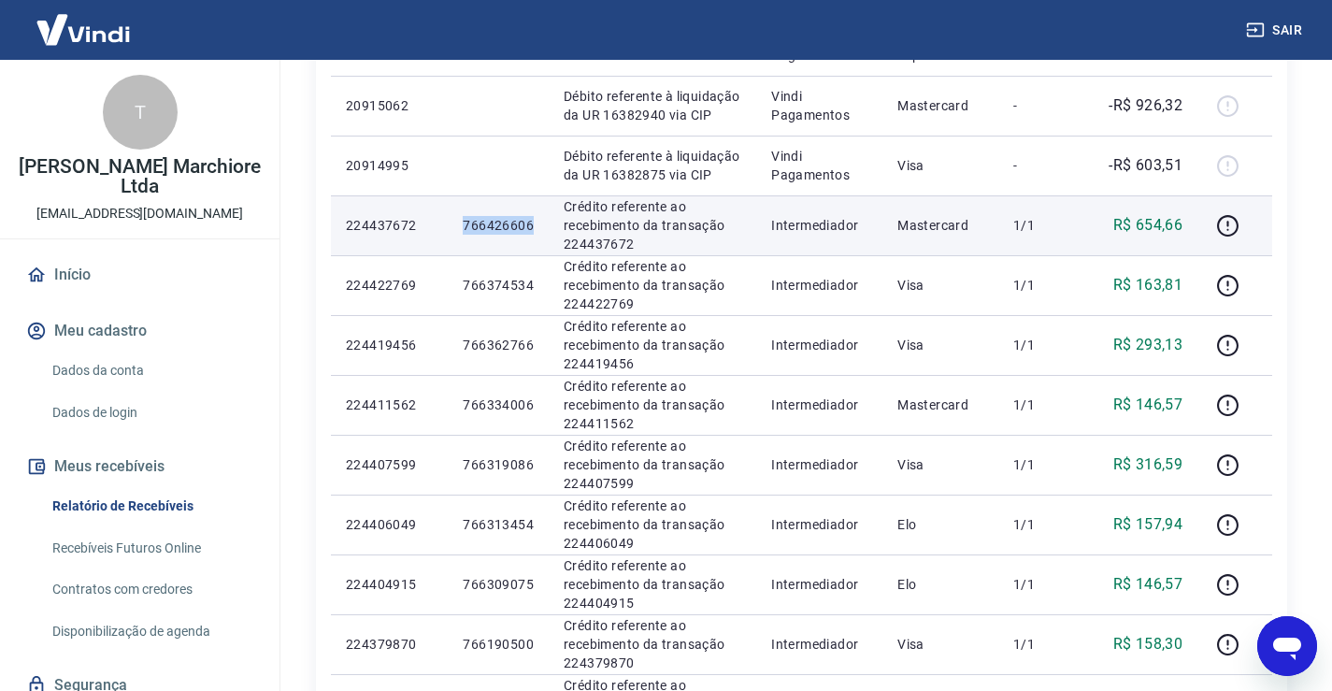
drag, startPoint x: 465, startPoint y: 225, endPoint x: 534, endPoint y: 226, distance: 68.2
click at [534, 226] on td "766426606" at bounding box center [498, 225] width 101 height 60
